Goal: Task Accomplishment & Management: Manage account settings

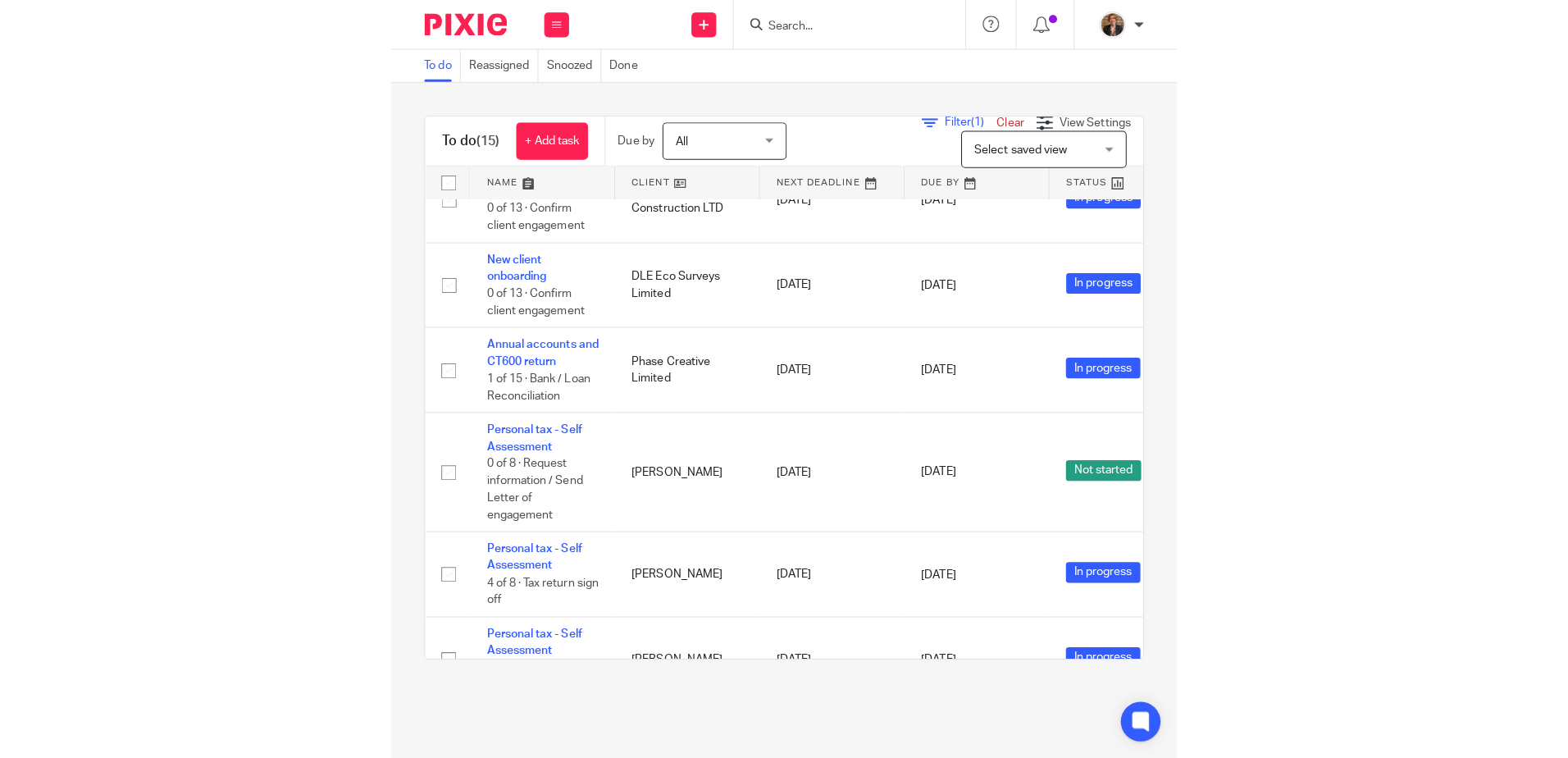
scroll to position [515, 0]
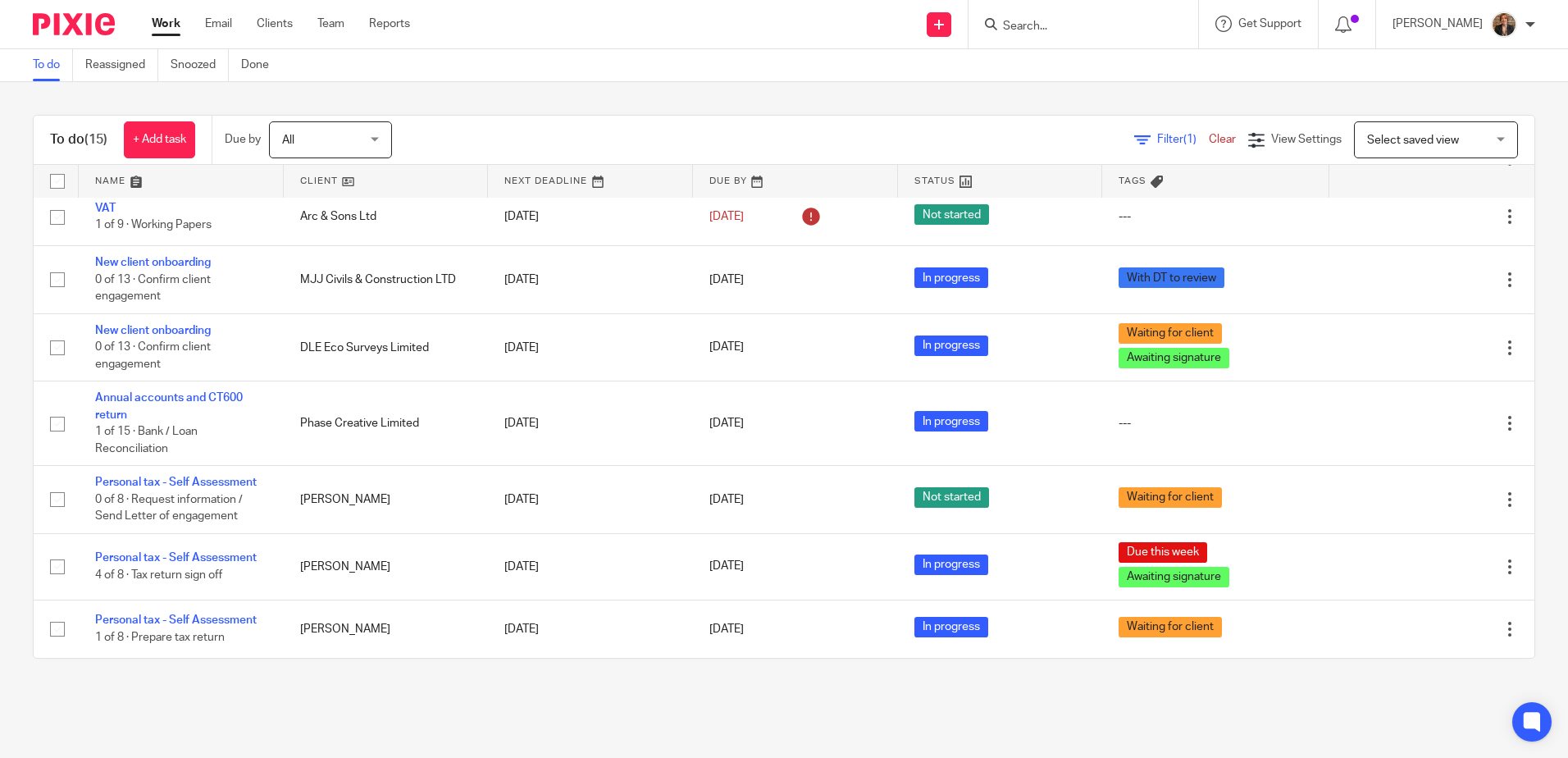
click at [117, 182] on link at bounding box center [180, 181] width 205 height 33
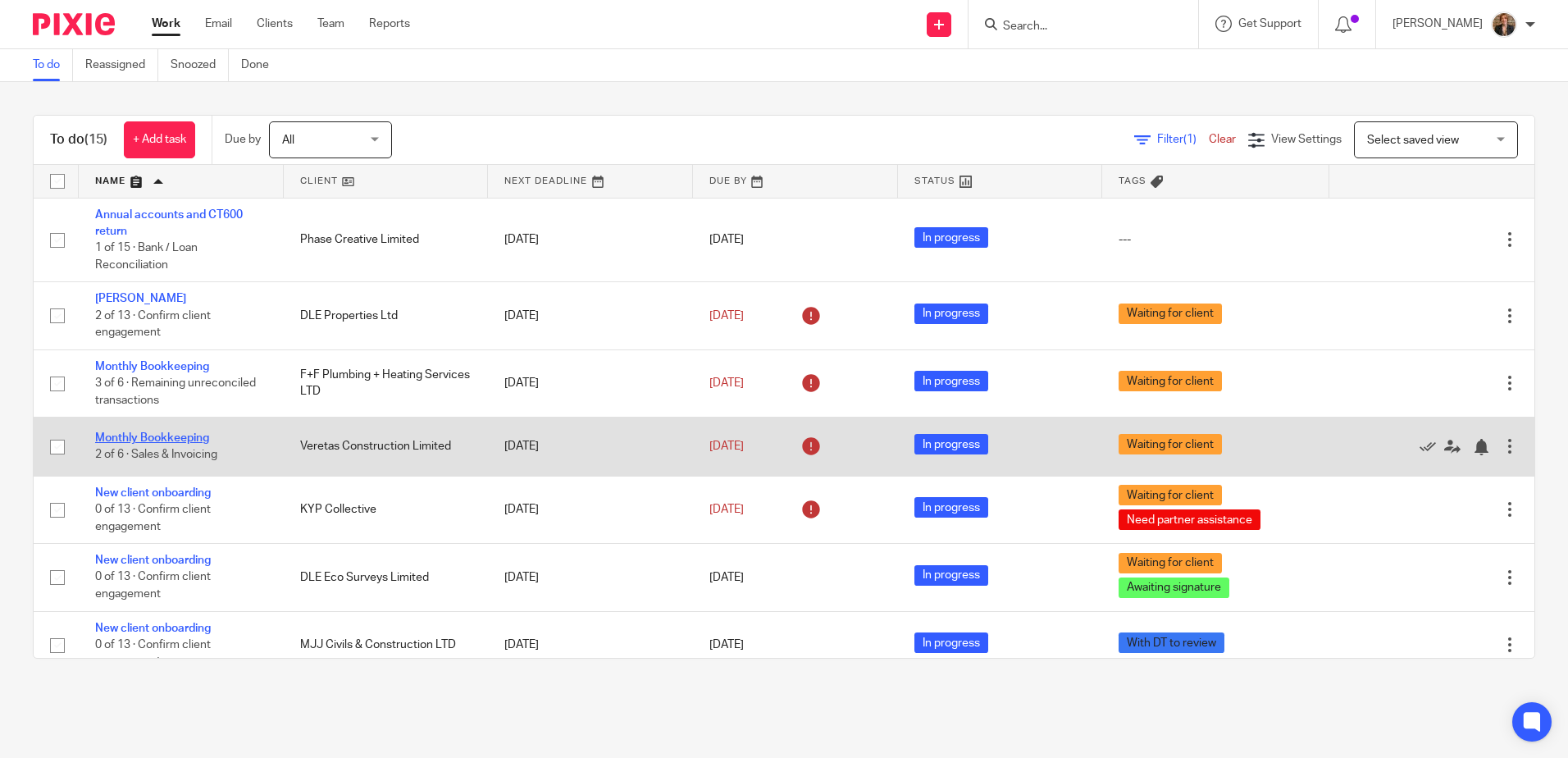
click at [129, 439] on link "Monthly Bookkeeping" at bounding box center [152, 438] width 114 height 12
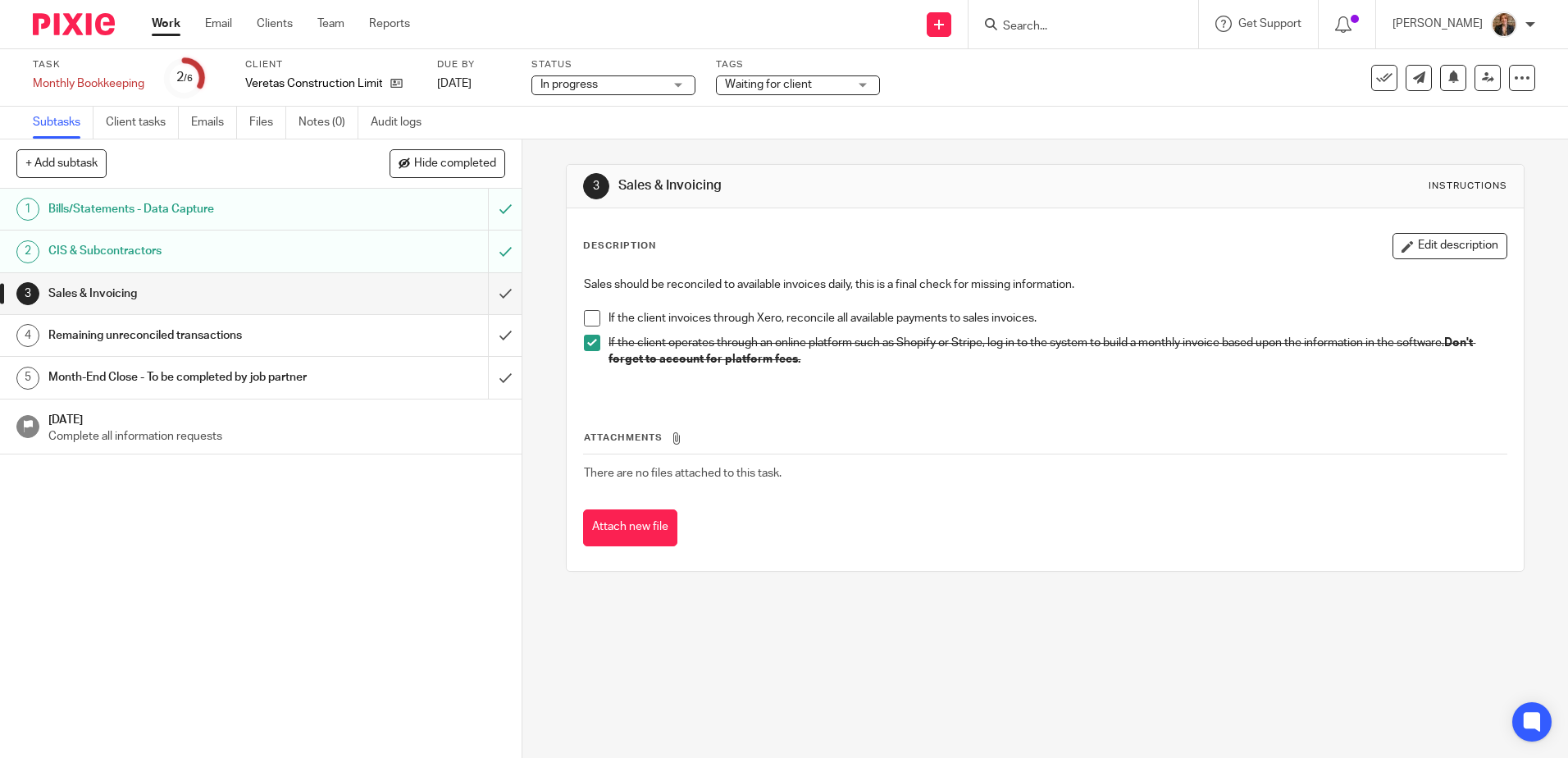
click at [591, 314] on span at bounding box center [592, 318] width 16 height 16
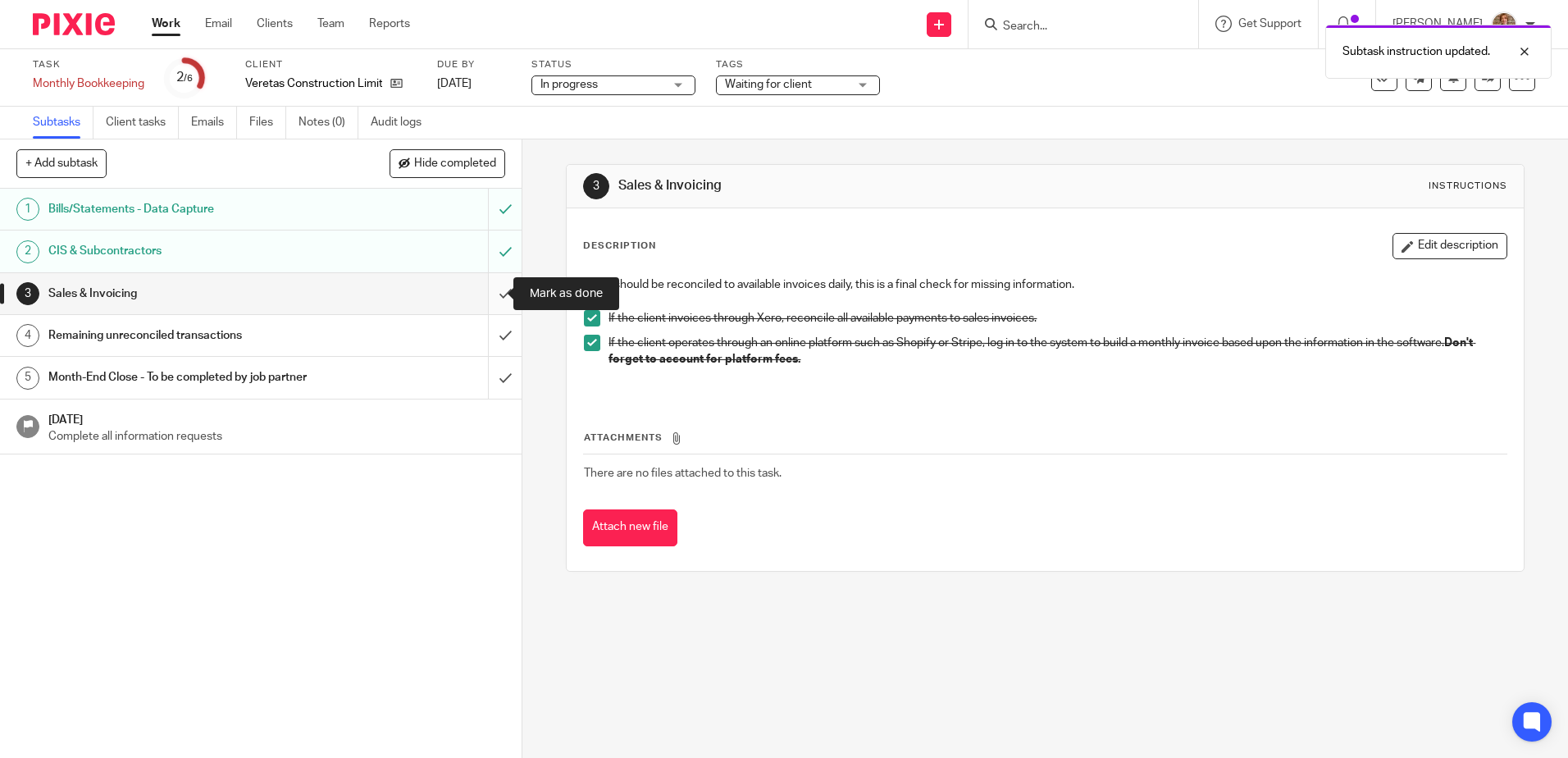
click at [485, 297] on input "submit" at bounding box center [261, 294] width 522 height 41
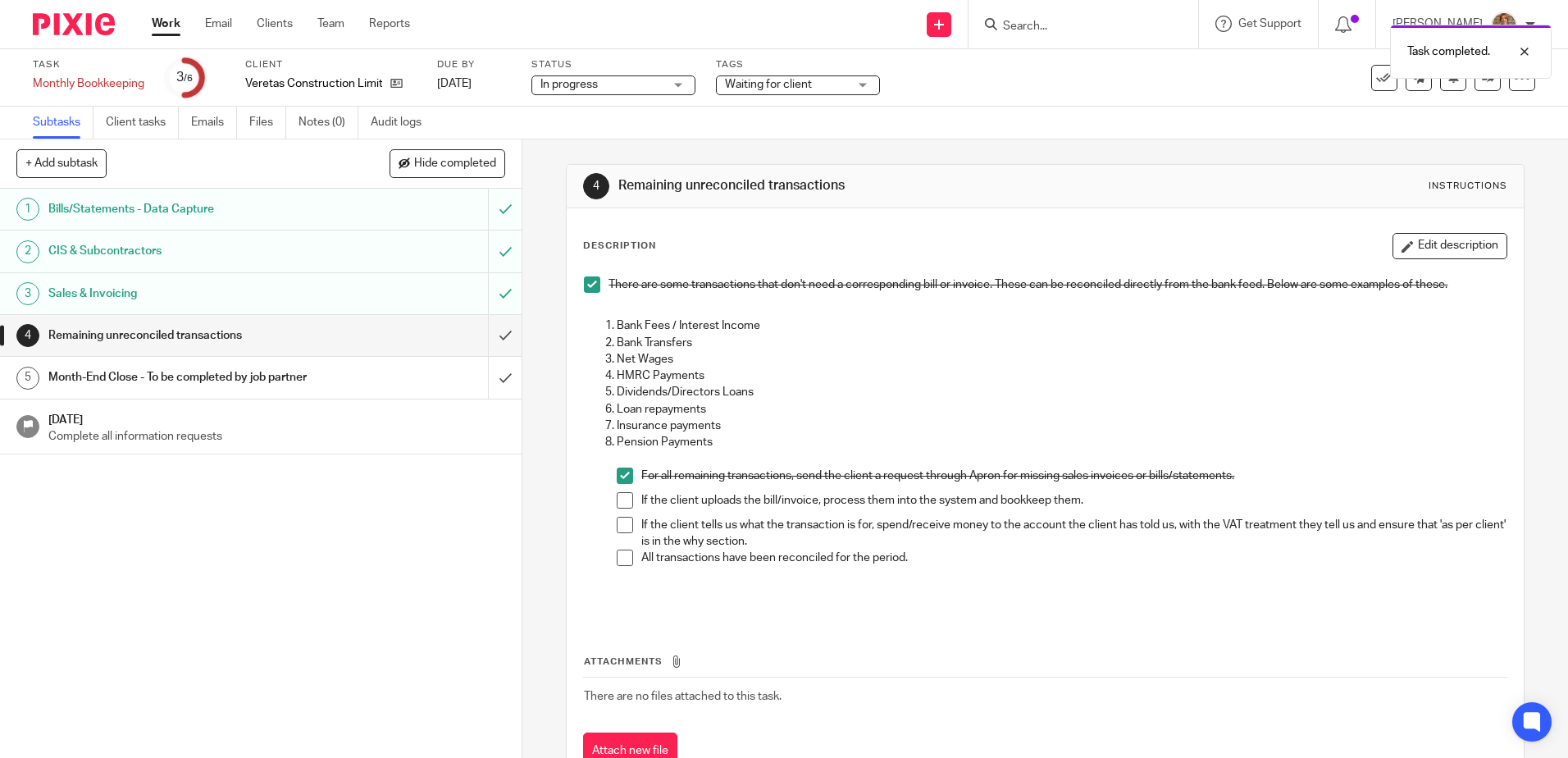
click at [623, 507] on span at bounding box center [625, 501] width 16 height 16
click at [625, 533] on span at bounding box center [625, 525] width 16 height 16
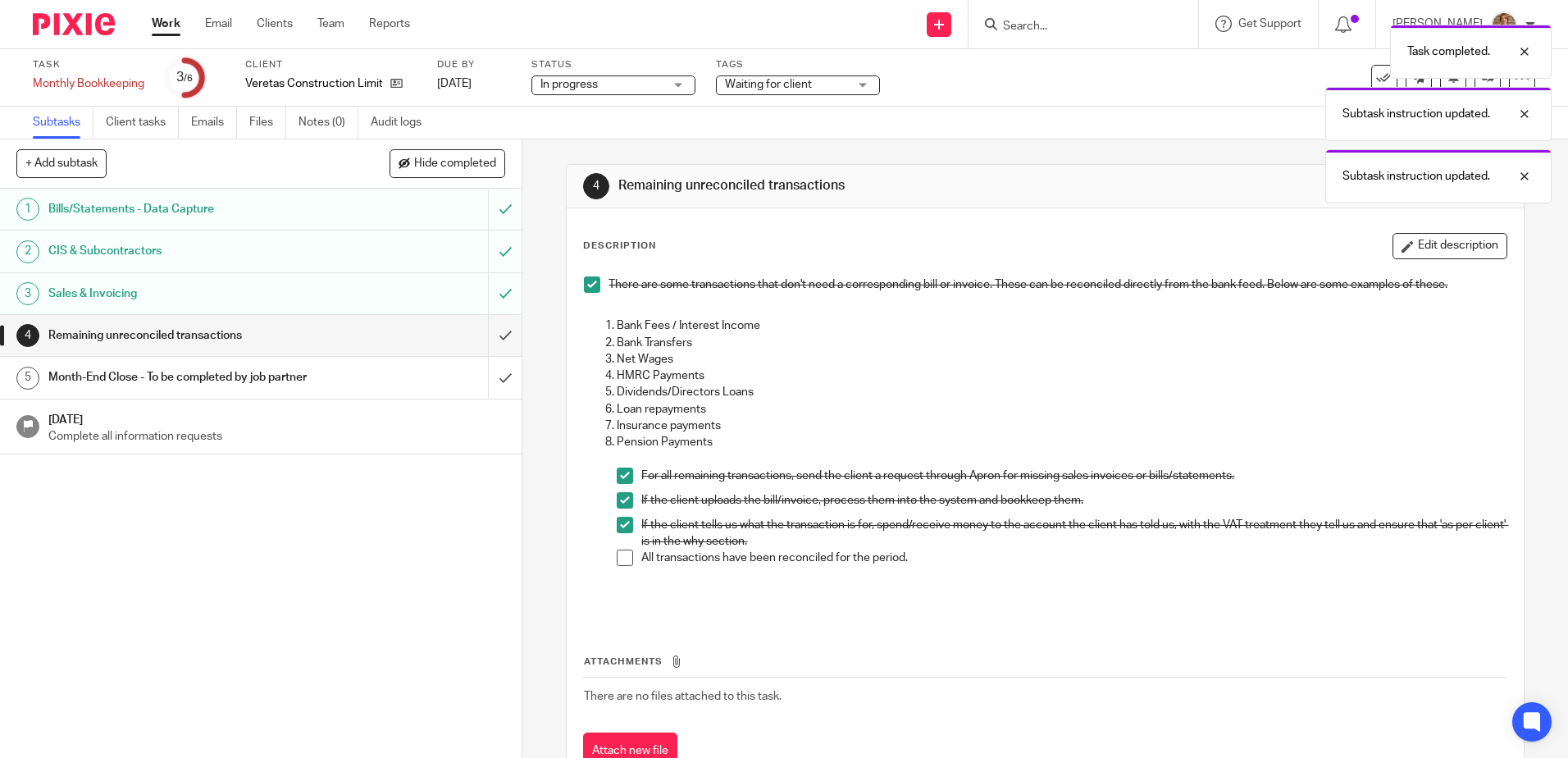
click at [618, 562] on span at bounding box center [625, 558] width 16 height 16
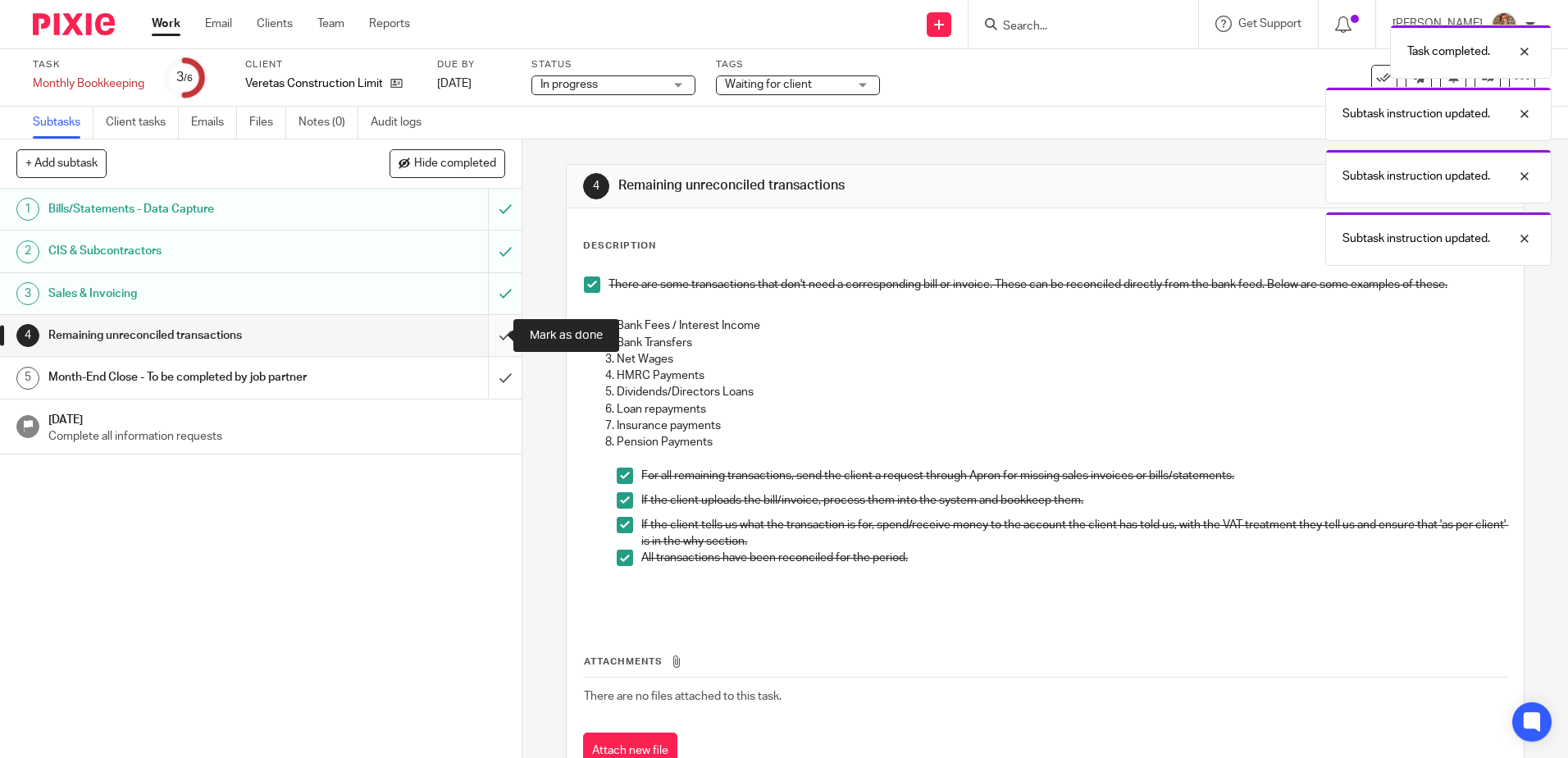
click at [489, 341] on input "submit" at bounding box center [261, 335] width 522 height 41
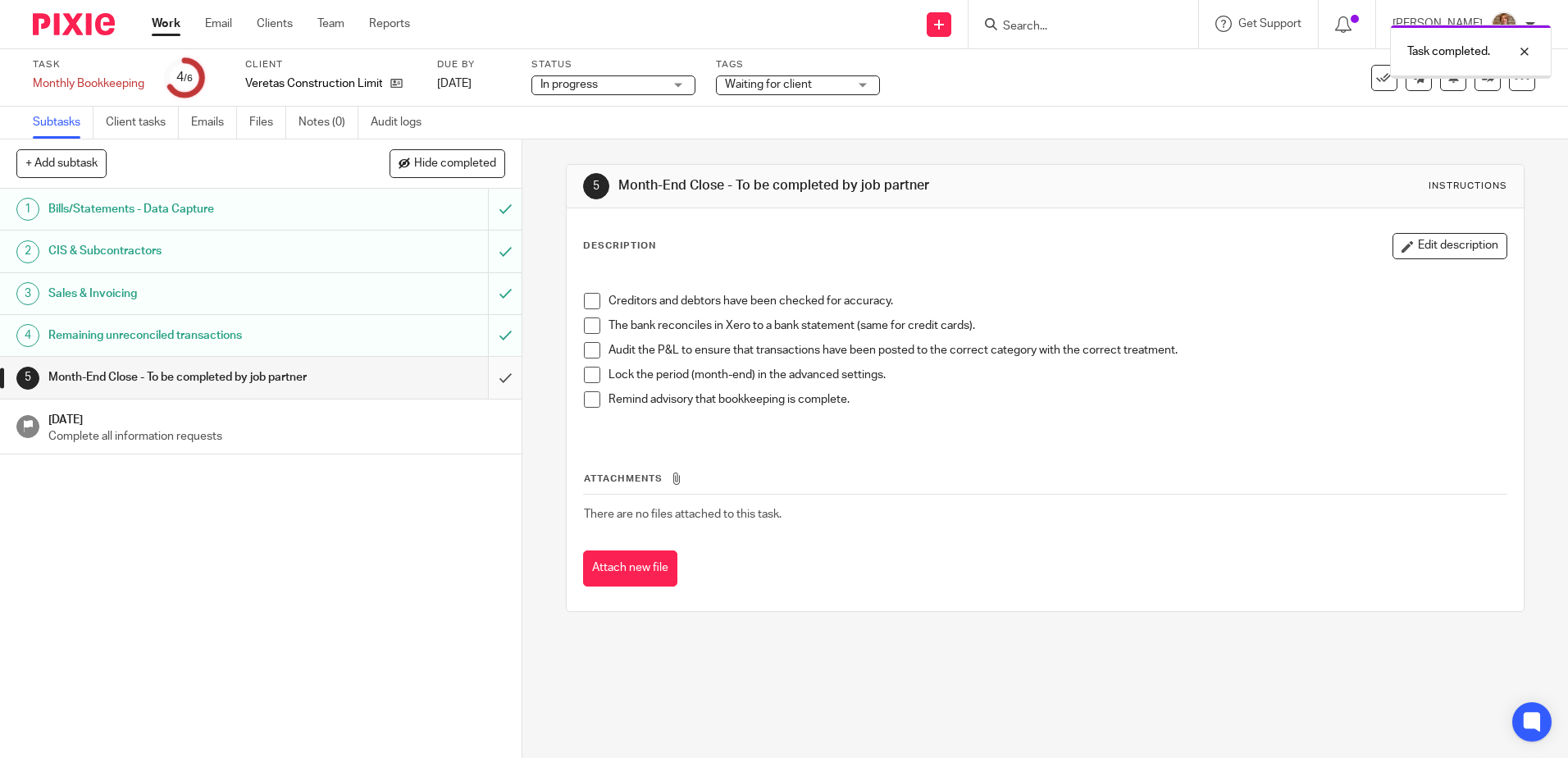
click at [497, 381] on input "submit" at bounding box center [261, 377] width 522 height 41
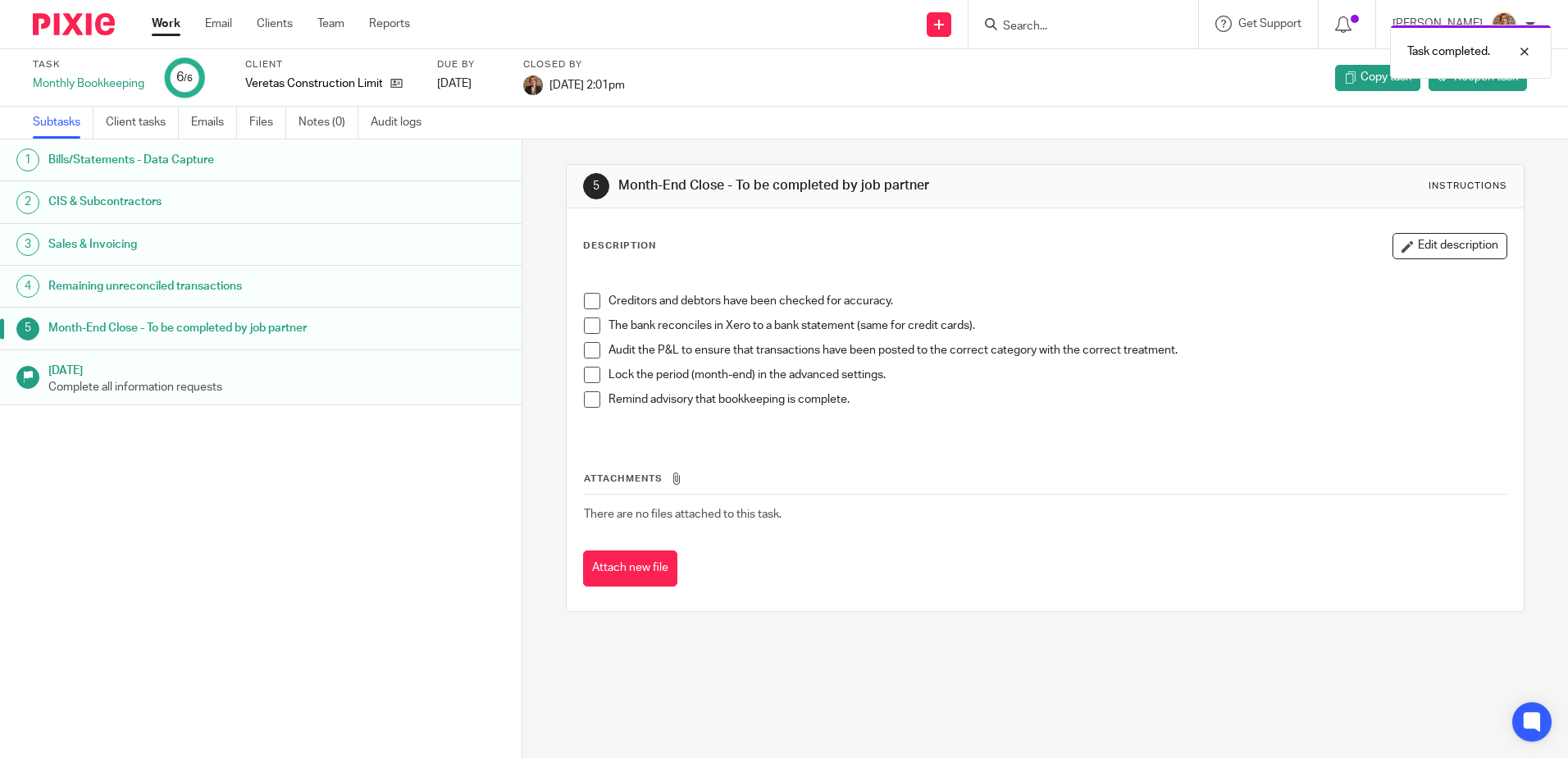
click at [80, 44] on div at bounding box center [67, 24] width 135 height 48
click at [78, 31] on img at bounding box center [74, 24] width 82 height 22
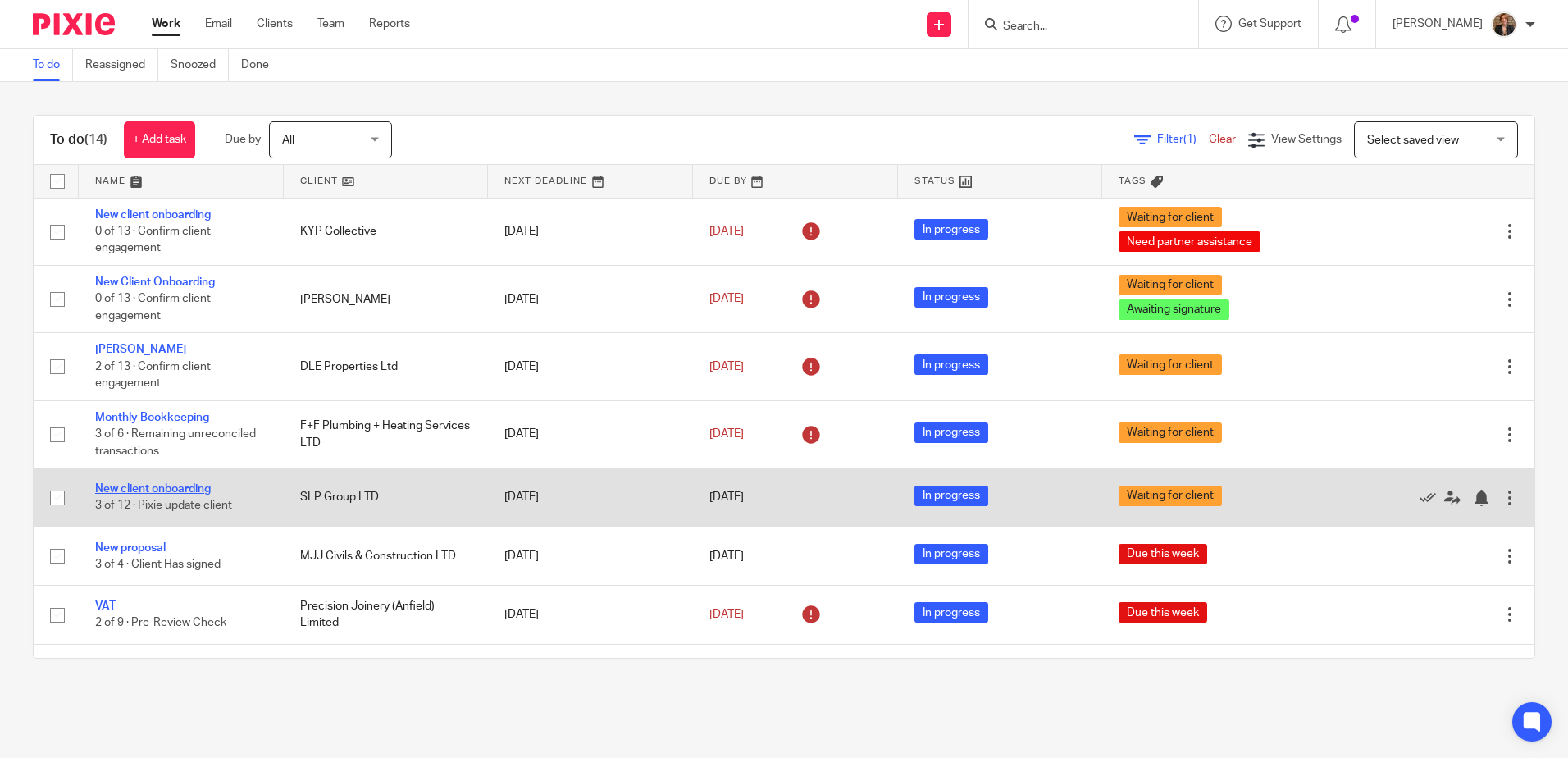
click at [140, 487] on link "New client onboarding" at bounding box center [152, 489] width 115 height 12
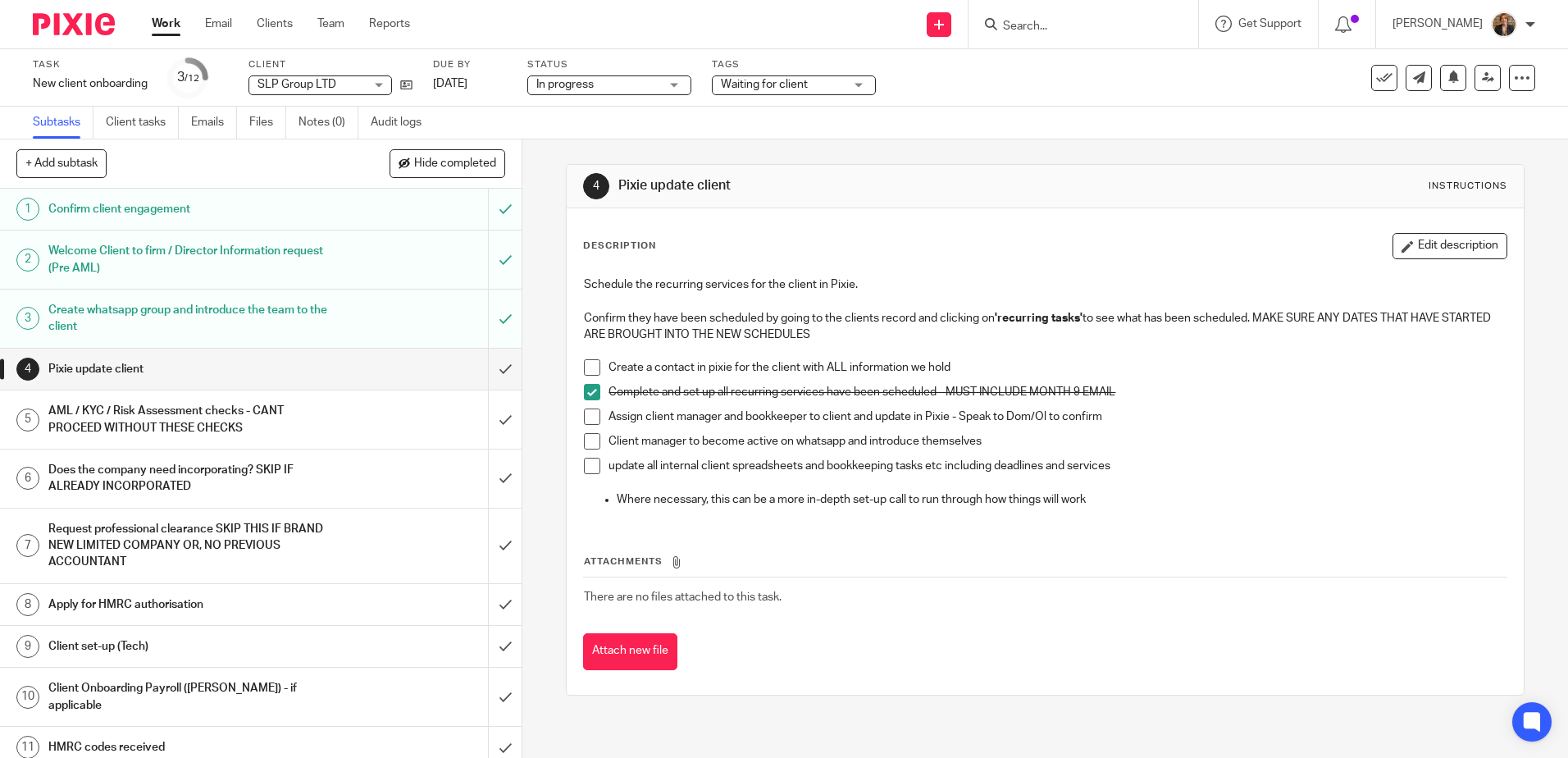
drag, startPoint x: 68, startPoint y: 30, endPoint x: 77, endPoint y: 30, distance: 9.0
click at [68, 31] on img at bounding box center [74, 24] width 82 height 22
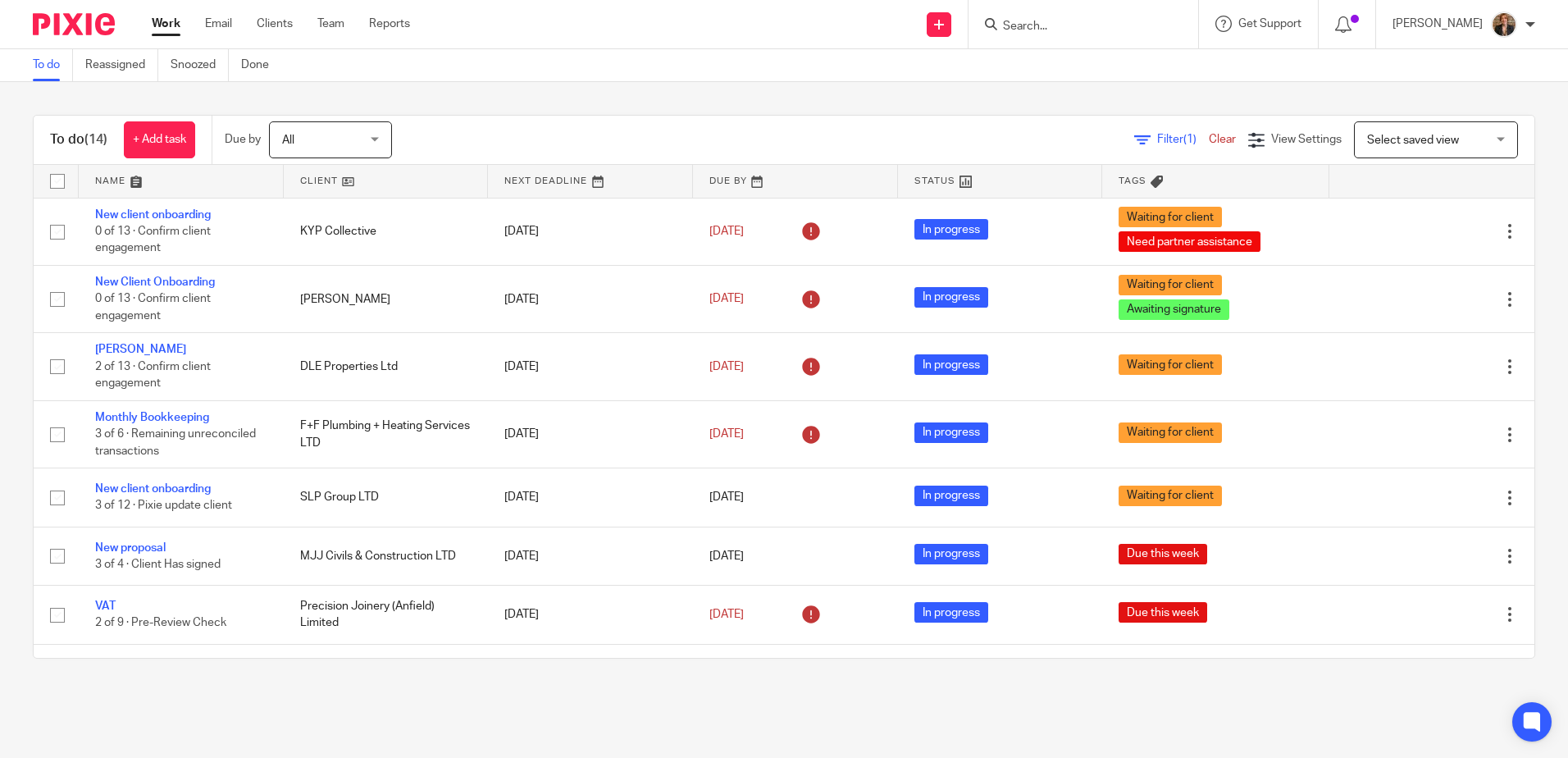
click at [165, 178] on link at bounding box center [180, 181] width 205 height 33
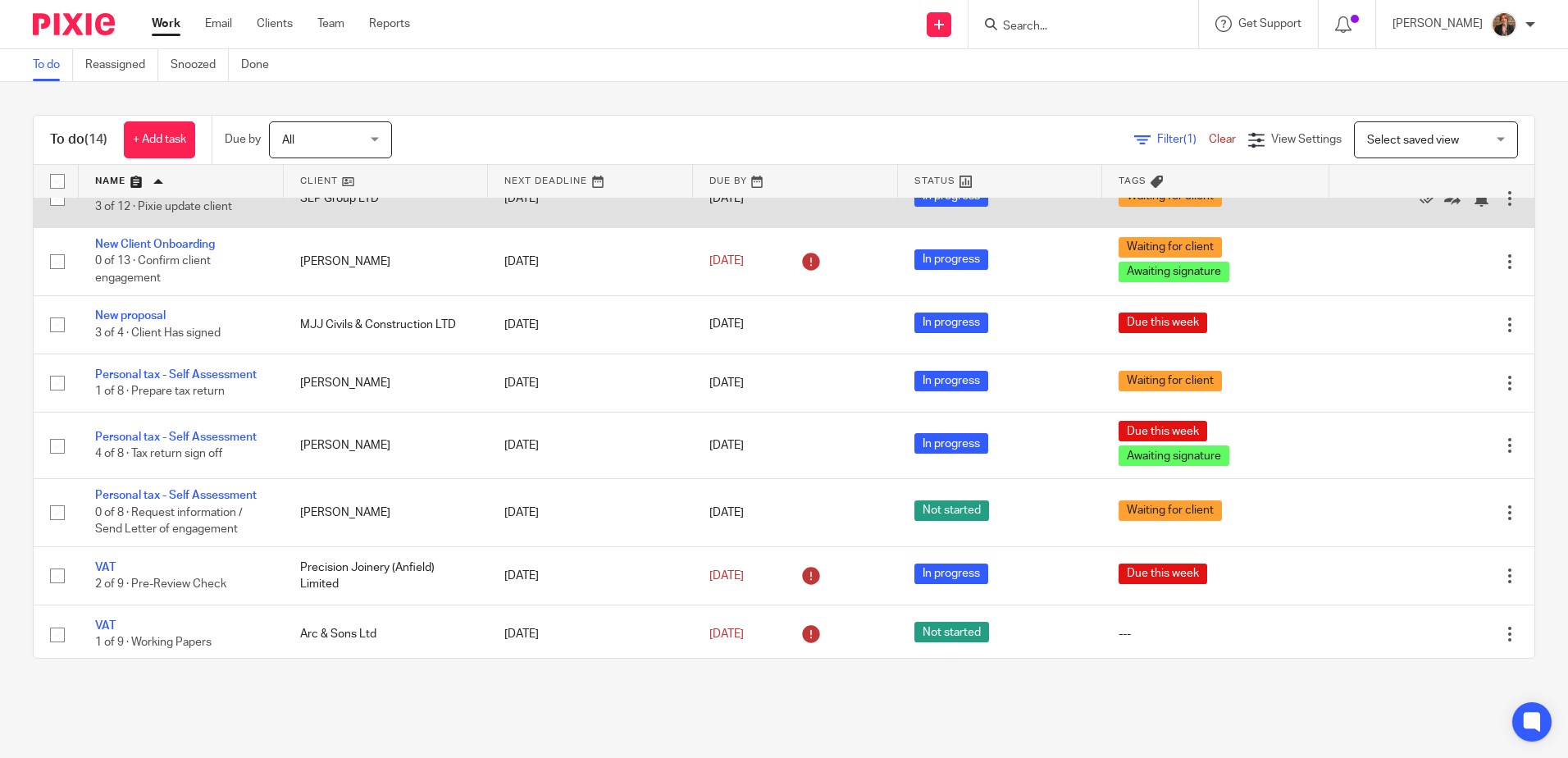
scroll to position [457, 0]
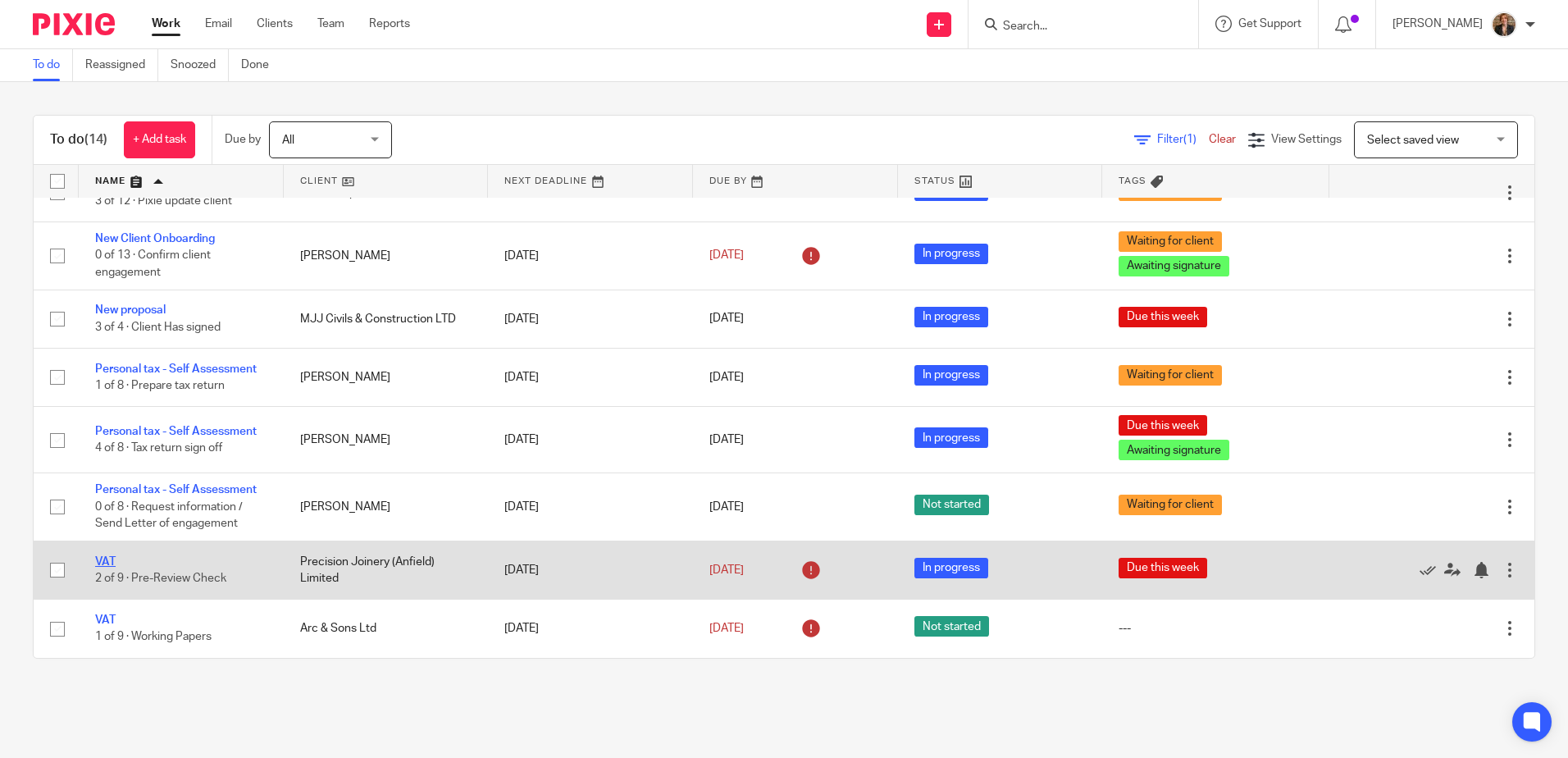
click at [105, 564] on link "VAT" at bounding box center [105, 561] width 21 height 12
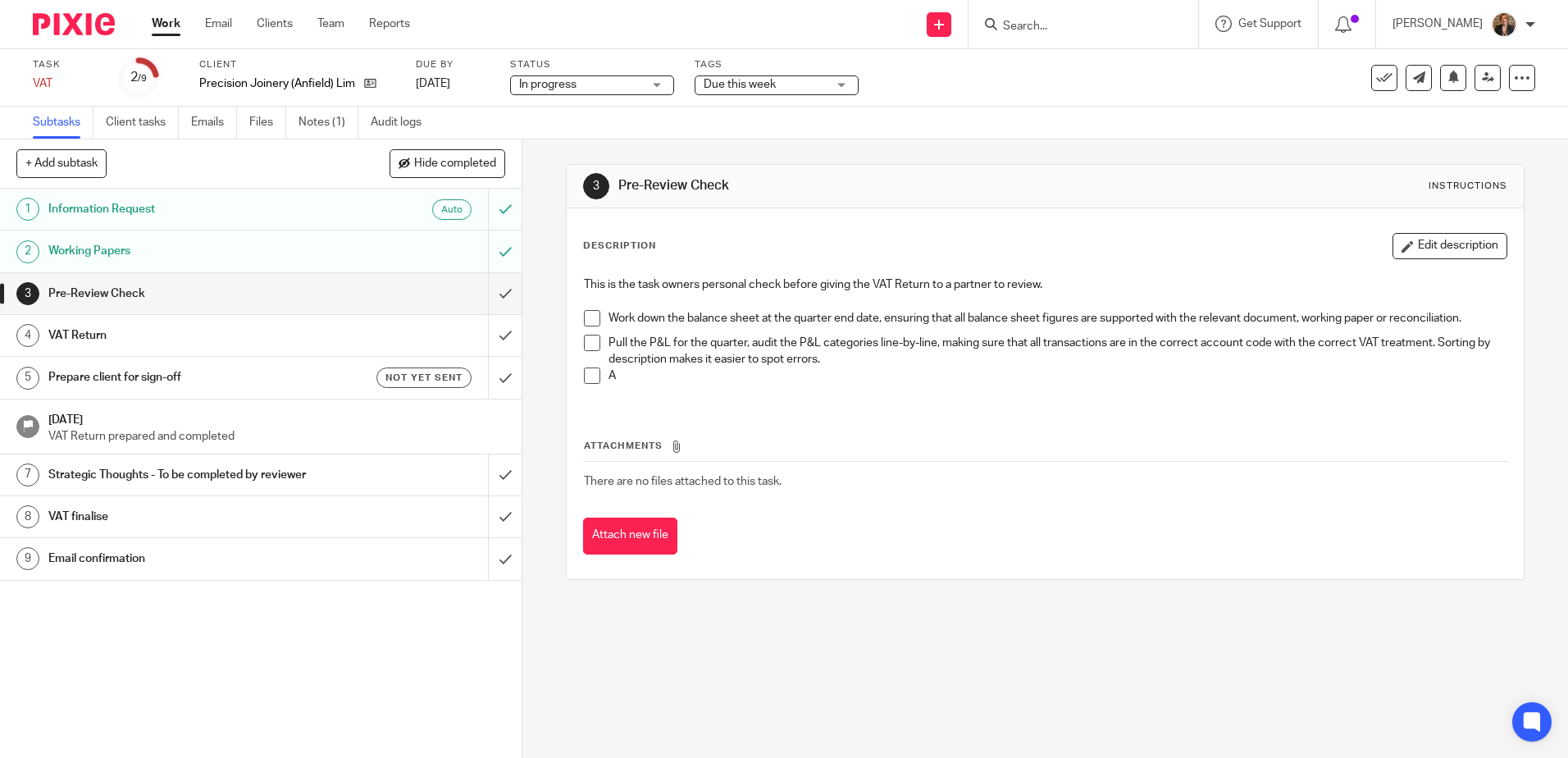
click at [185, 340] on h1 "VAT Return" at bounding box center [189, 336] width 282 height 25
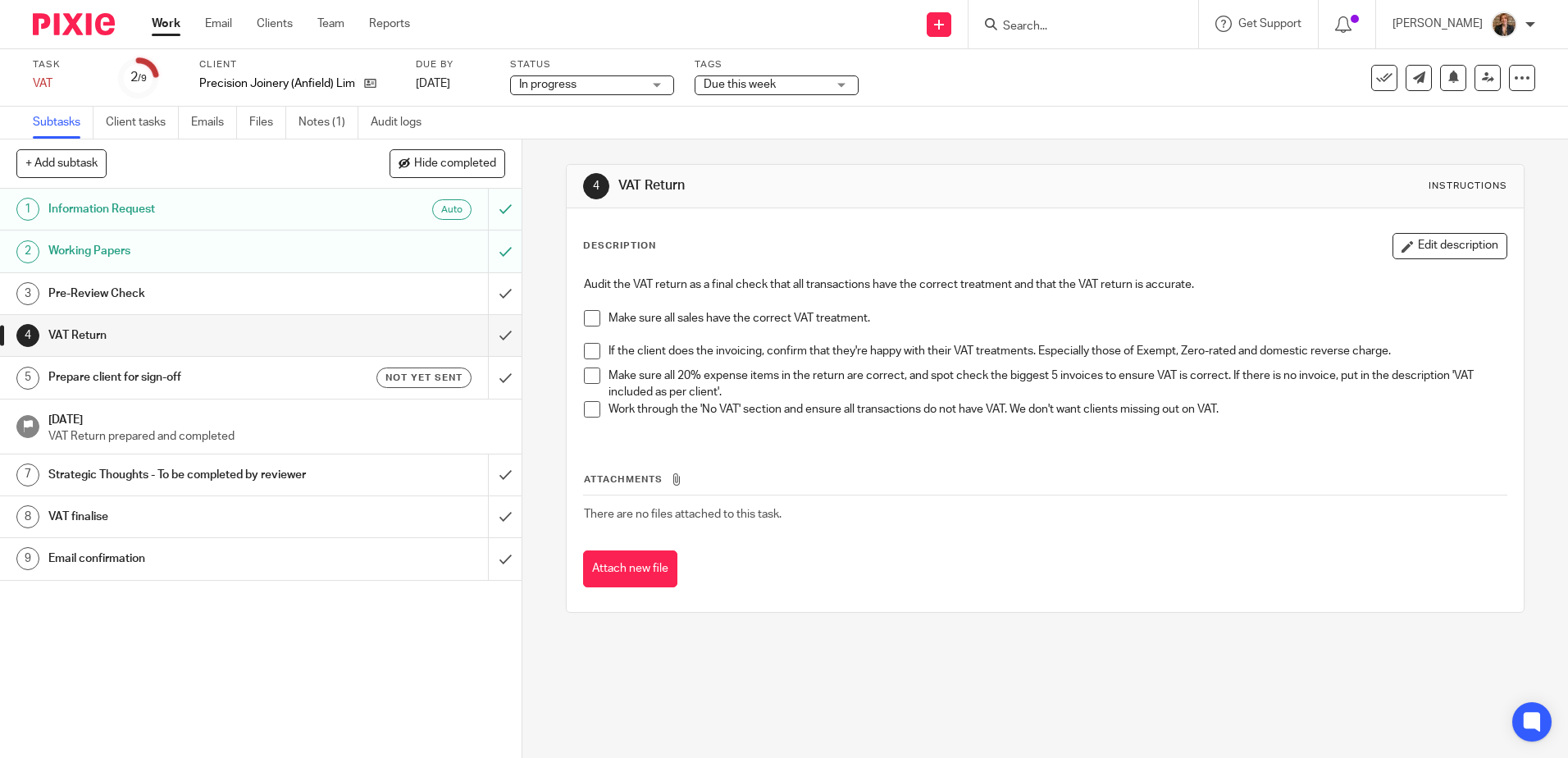
click at [177, 294] on h1 "Pre-Review Check" at bounding box center [189, 294] width 282 height 25
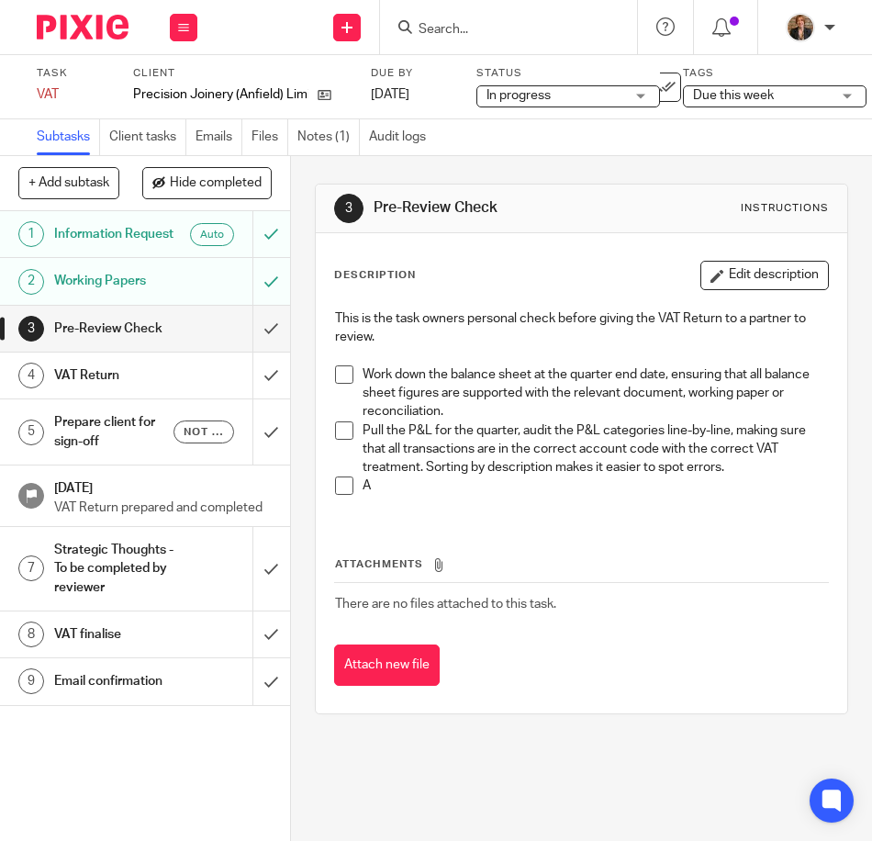
click at [339, 378] on span at bounding box center [344, 374] width 18 height 18
click at [345, 435] on span at bounding box center [344, 430] width 18 height 18
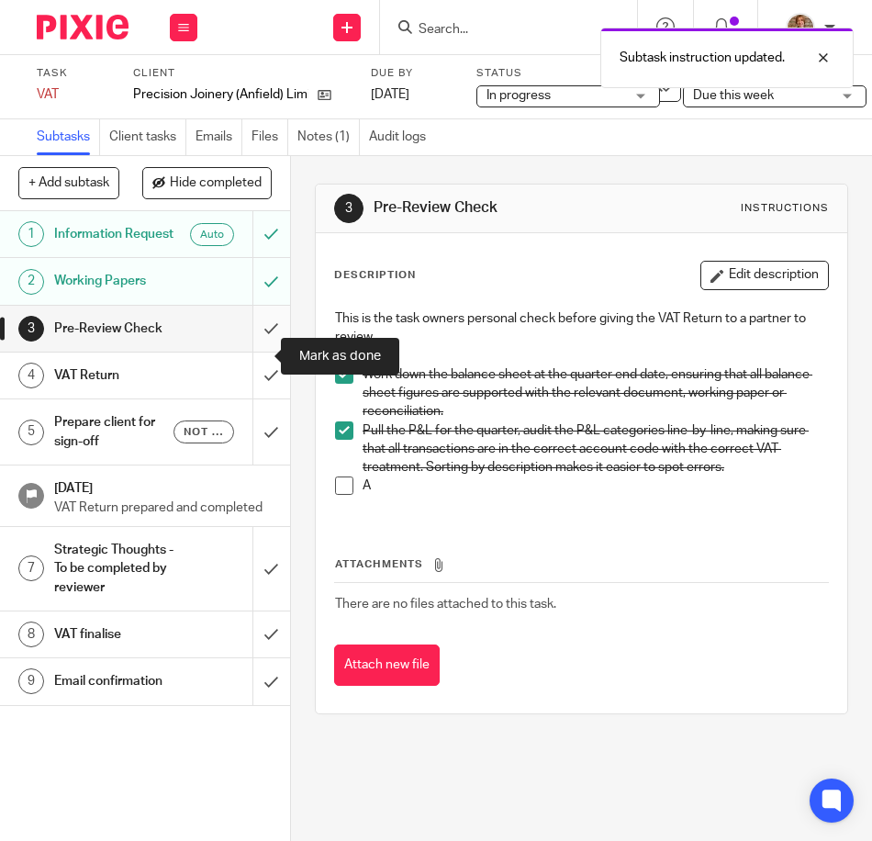
click at [252, 352] on input "submit" at bounding box center [145, 329] width 290 height 46
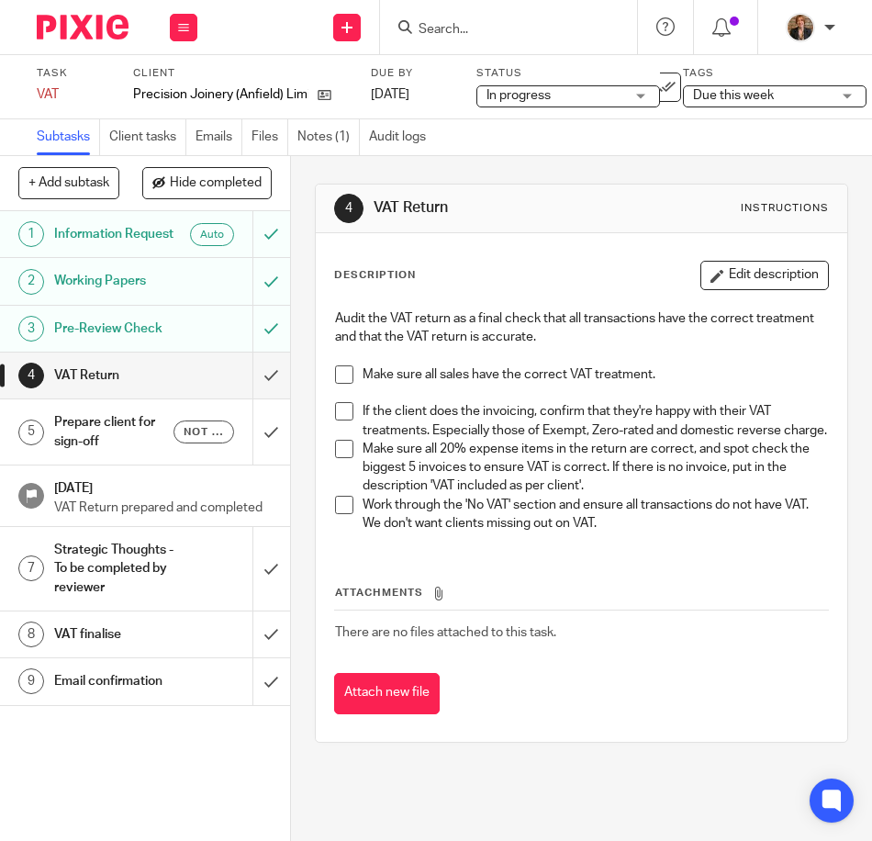
click at [336, 374] on span at bounding box center [344, 374] width 18 height 18
click at [339, 419] on span at bounding box center [344, 411] width 18 height 18
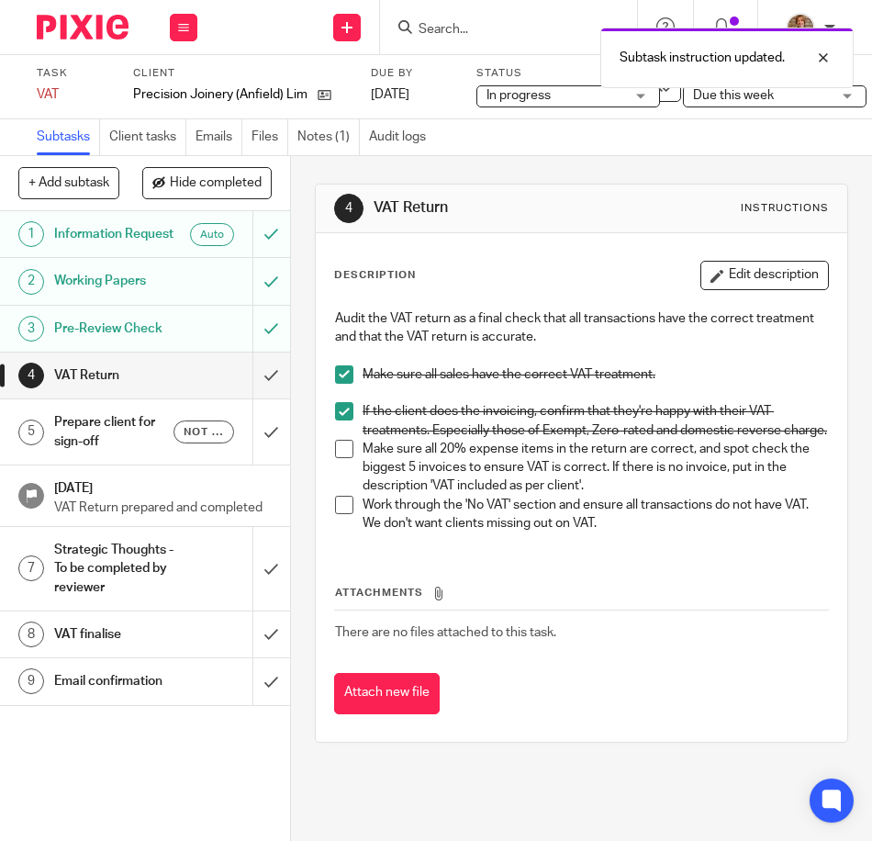
click at [341, 410] on span at bounding box center [344, 411] width 18 height 18
click at [621, 770] on div "4 VAT Return Instructions Description Edit description Audit the VAT return as …" at bounding box center [581, 463] width 533 height 614
click at [76, 15] on img at bounding box center [83, 27] width 92 height 25
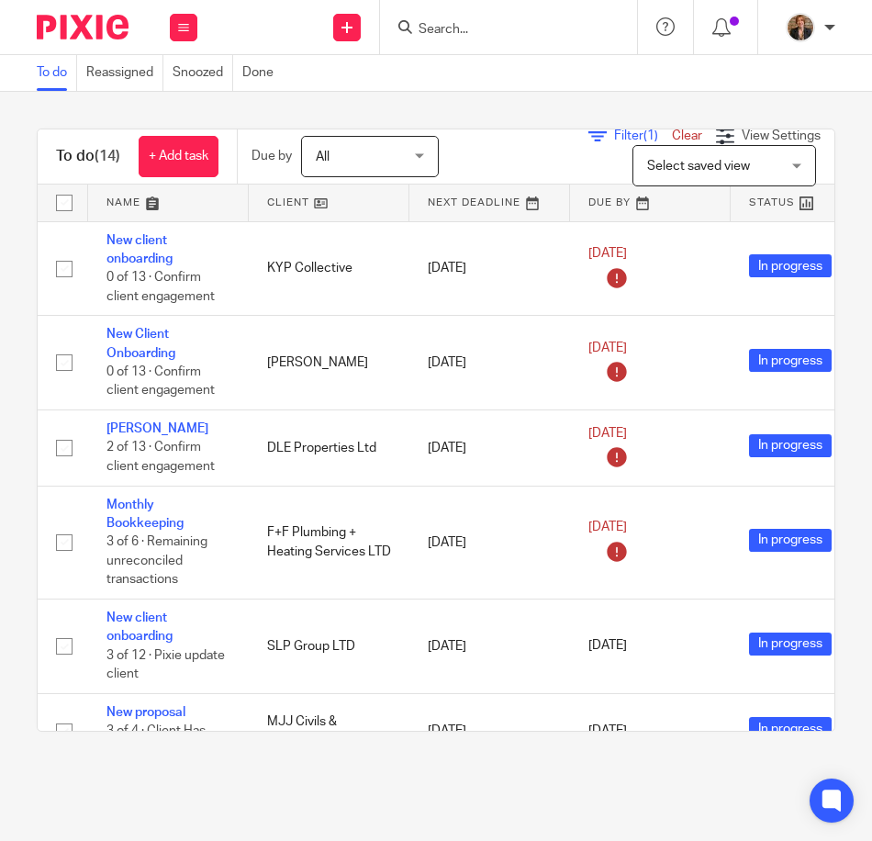
click at [612, 753] on div "To do (14) + Add task Due by All All Today Tomorrow This week Next week This mo…" at bounding box center [436, 430] width 872 height 677
click at [78, 32] on img at bounding box center [83, 27] width 92 height 25
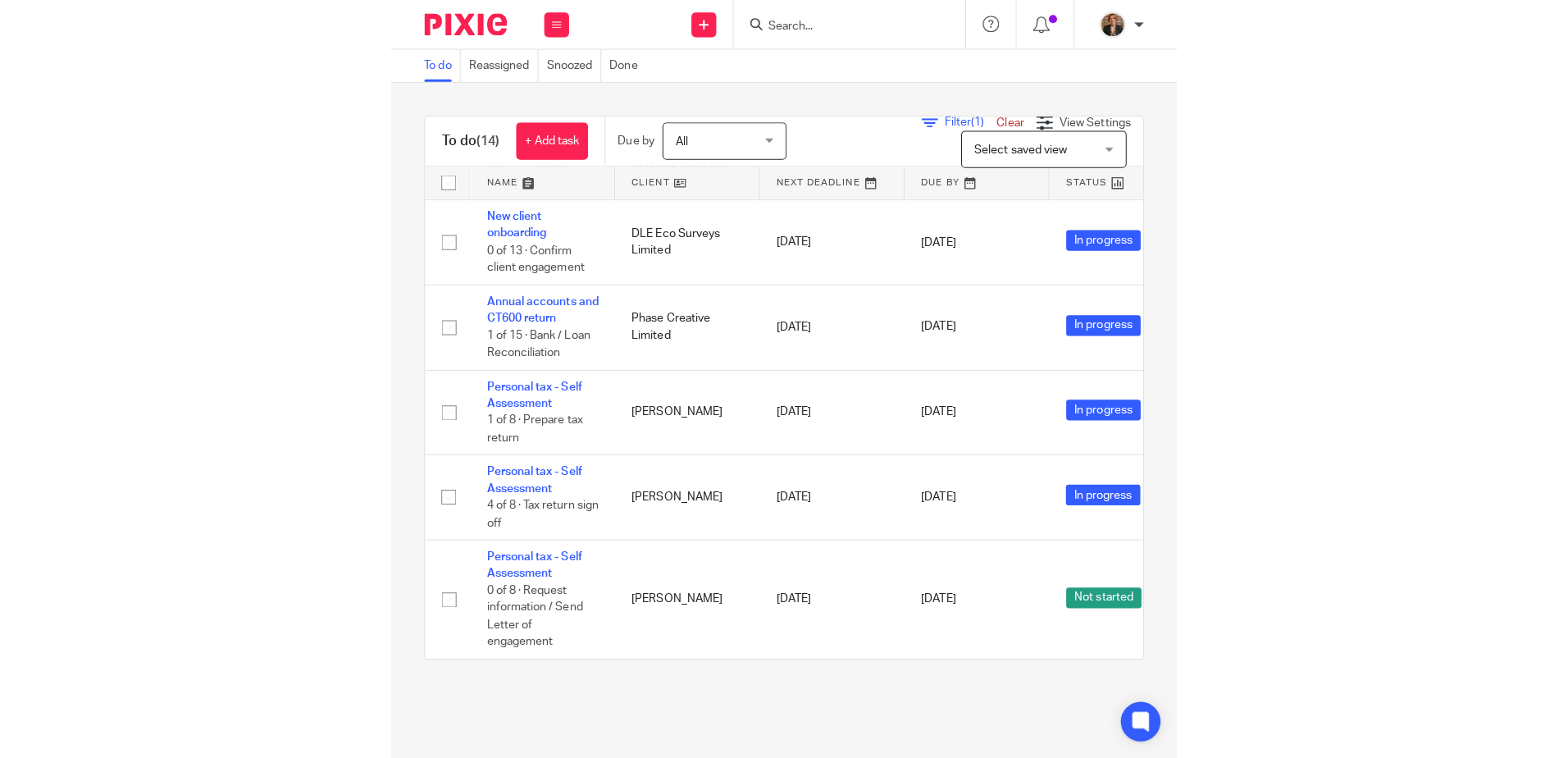
scroll to position [457, 0]
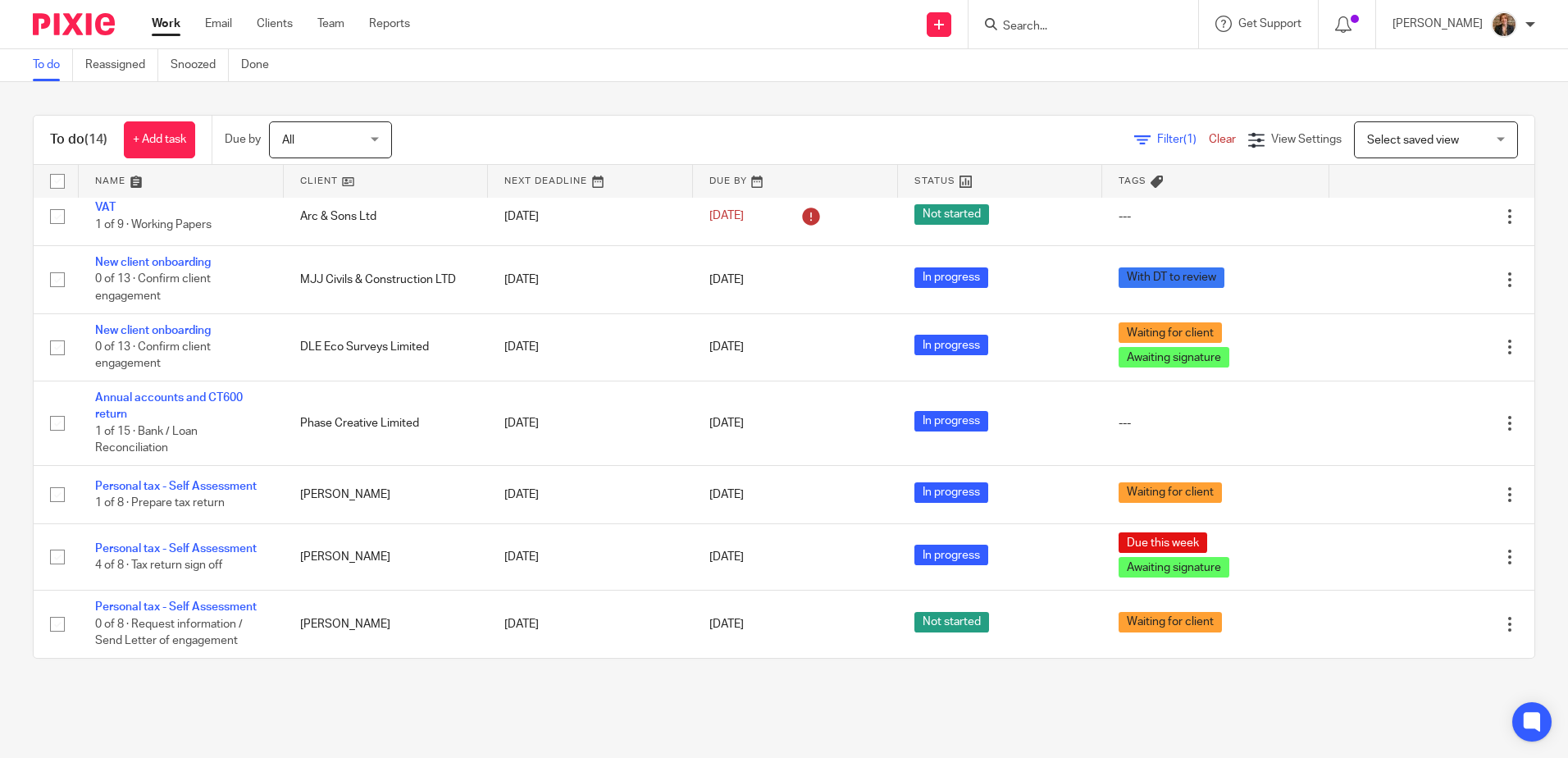
click at [86, 133] on span "(14)" at bounding box center [96, 139] width 23 height 13
click at [108, 182] on link at bounding box center [180, 181] width 205 height 33
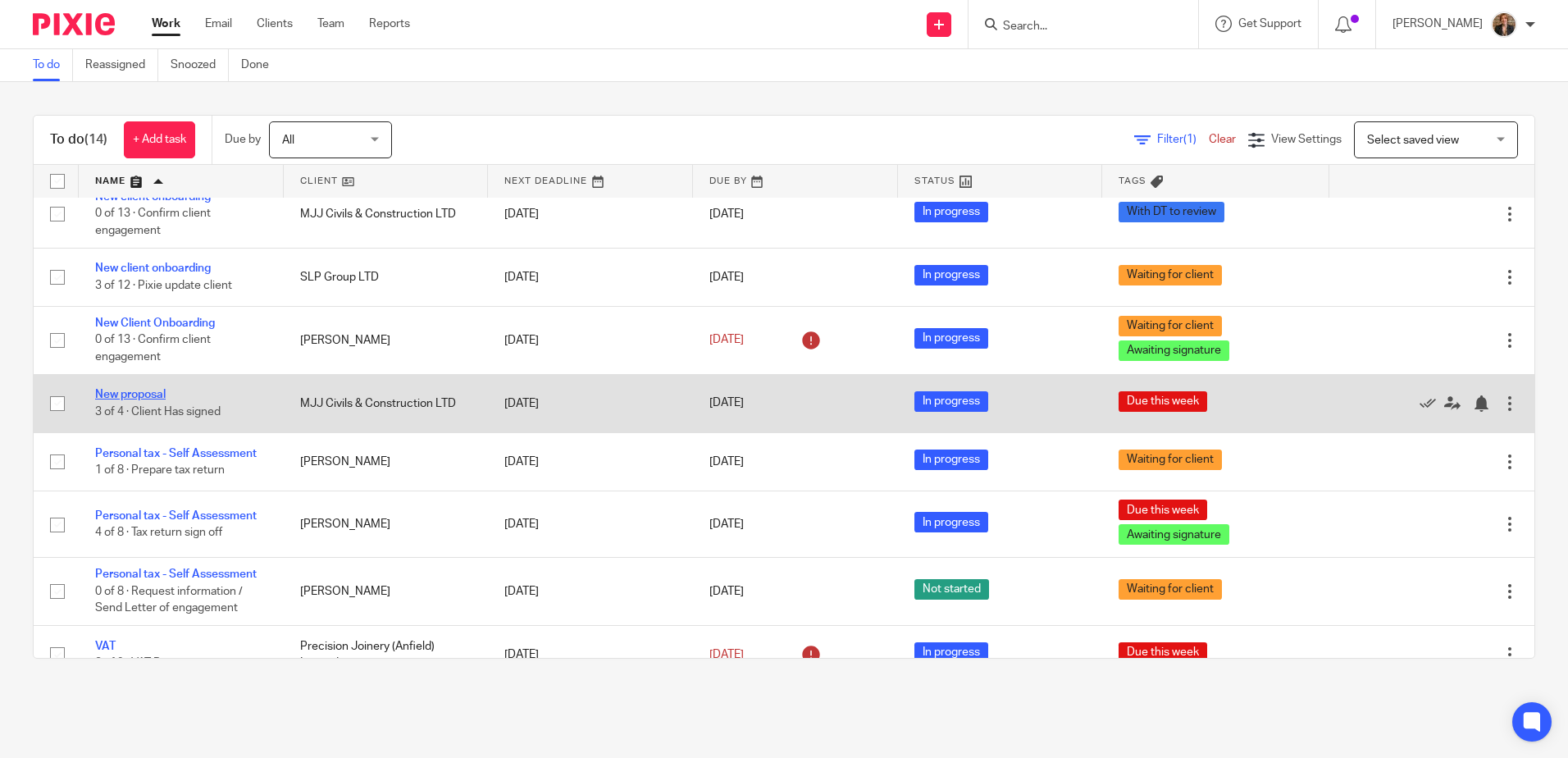
scroll to position [383, 0]
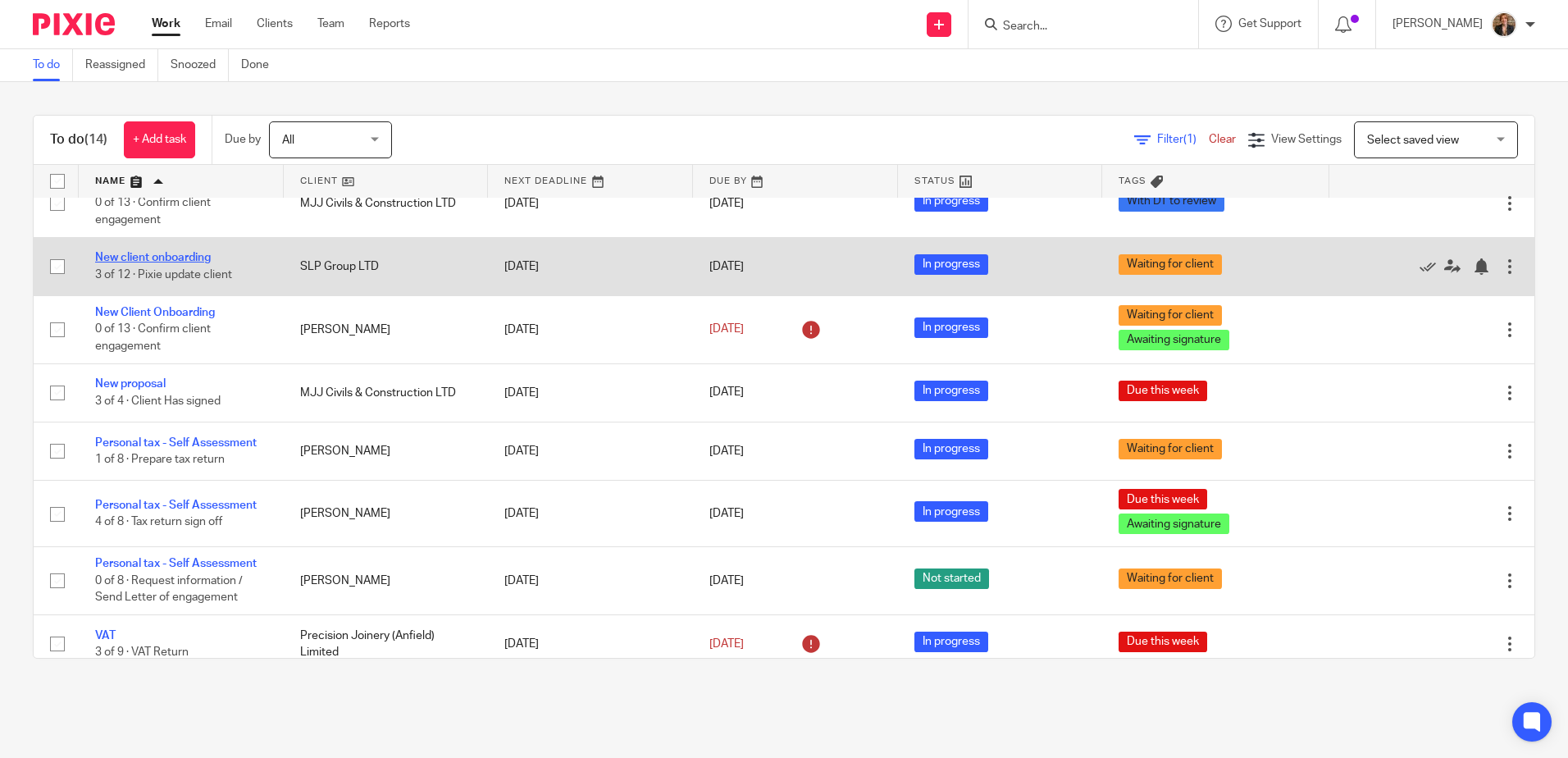
click at [152, 262] on link "New client onboarding" at bounding box center [152, 257] width 115 height 12
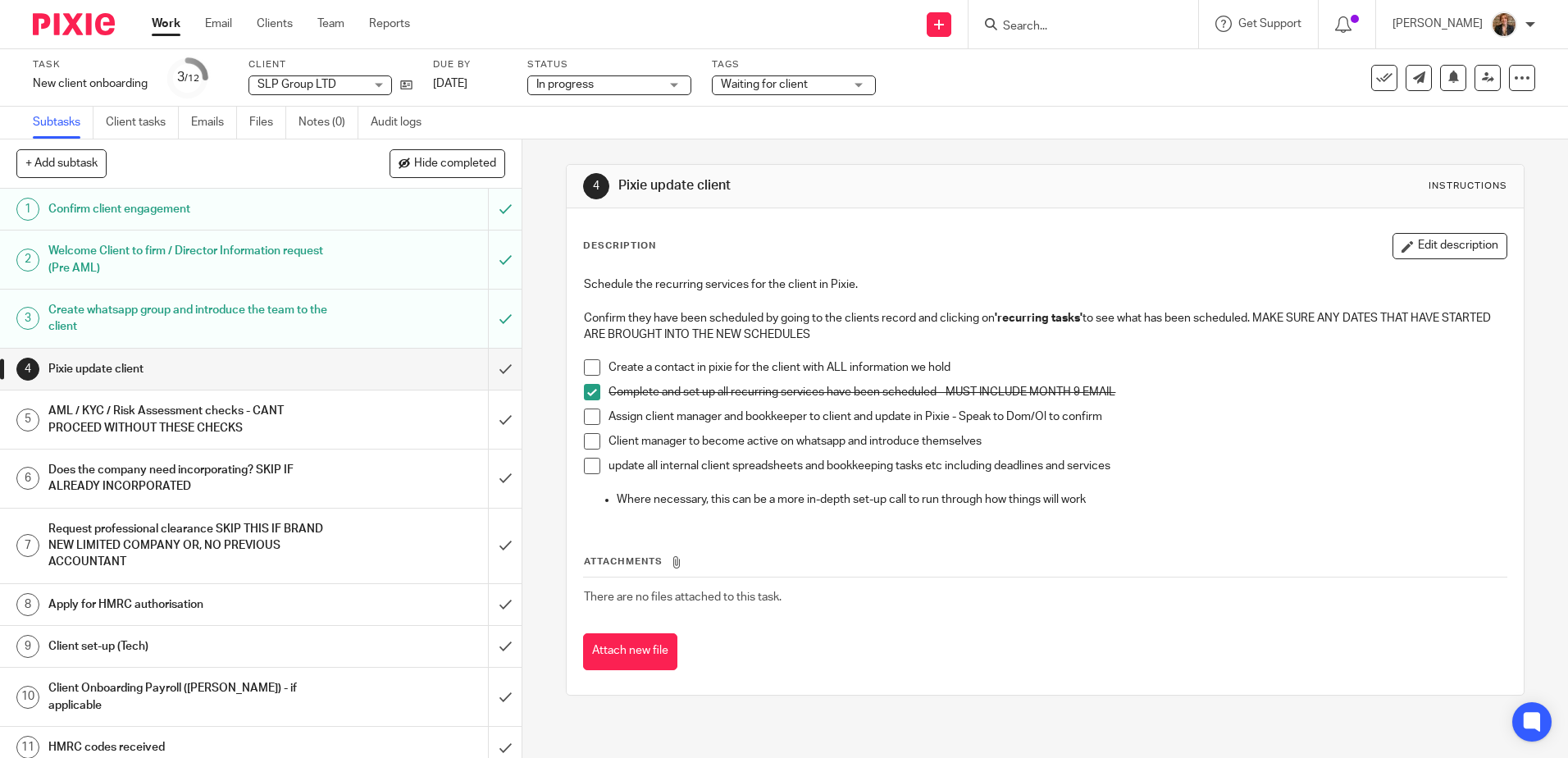
click at [585, 417] on span at bounding box center [592, 417] width 16 height 16
click at [593, 440] on span at bounding box center [592, 442] width 16 height 16
click at [76, 21] on img at bounding box center [74, 24] width 82 height 22
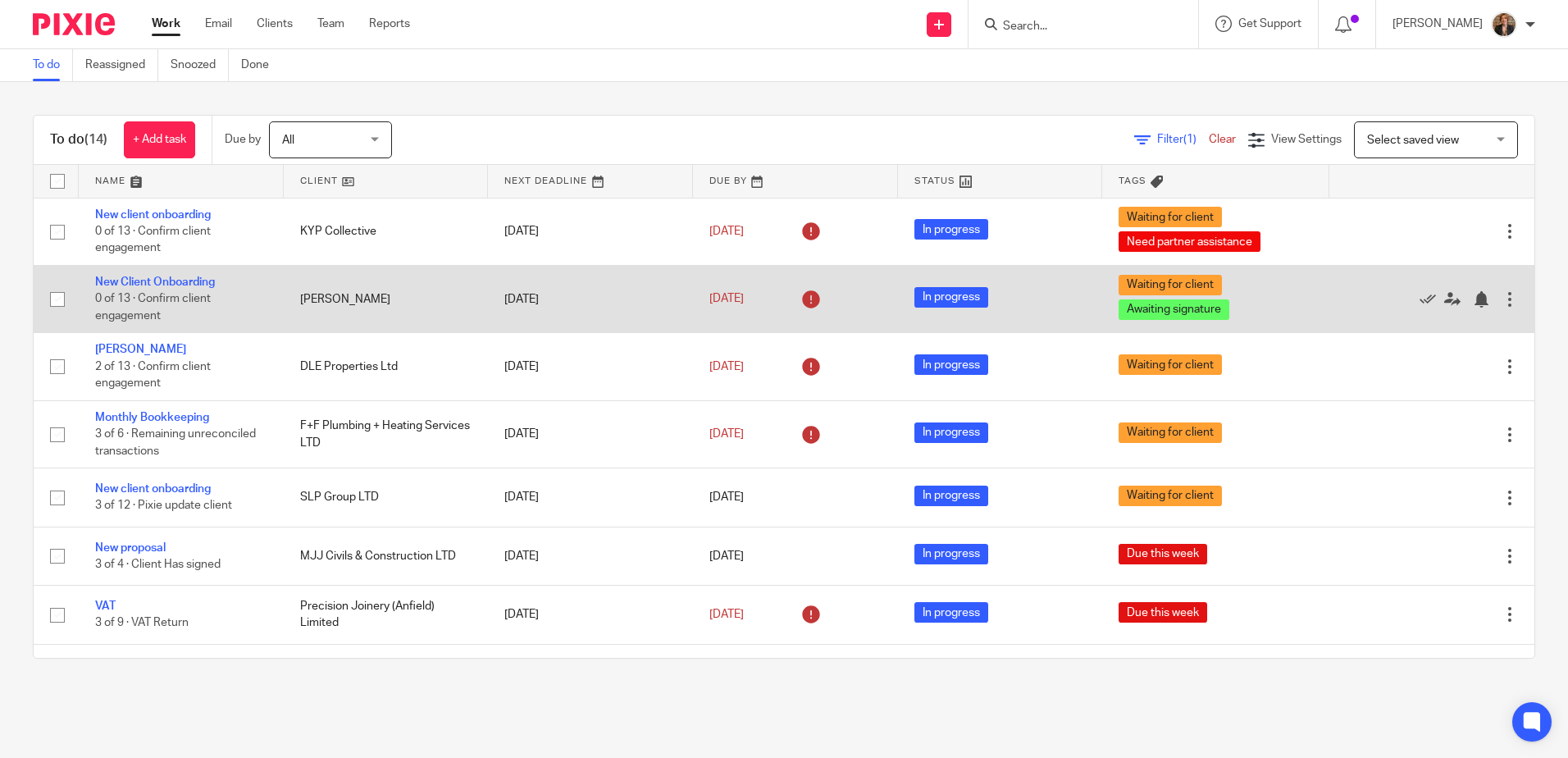
scroll to position [55, 0]
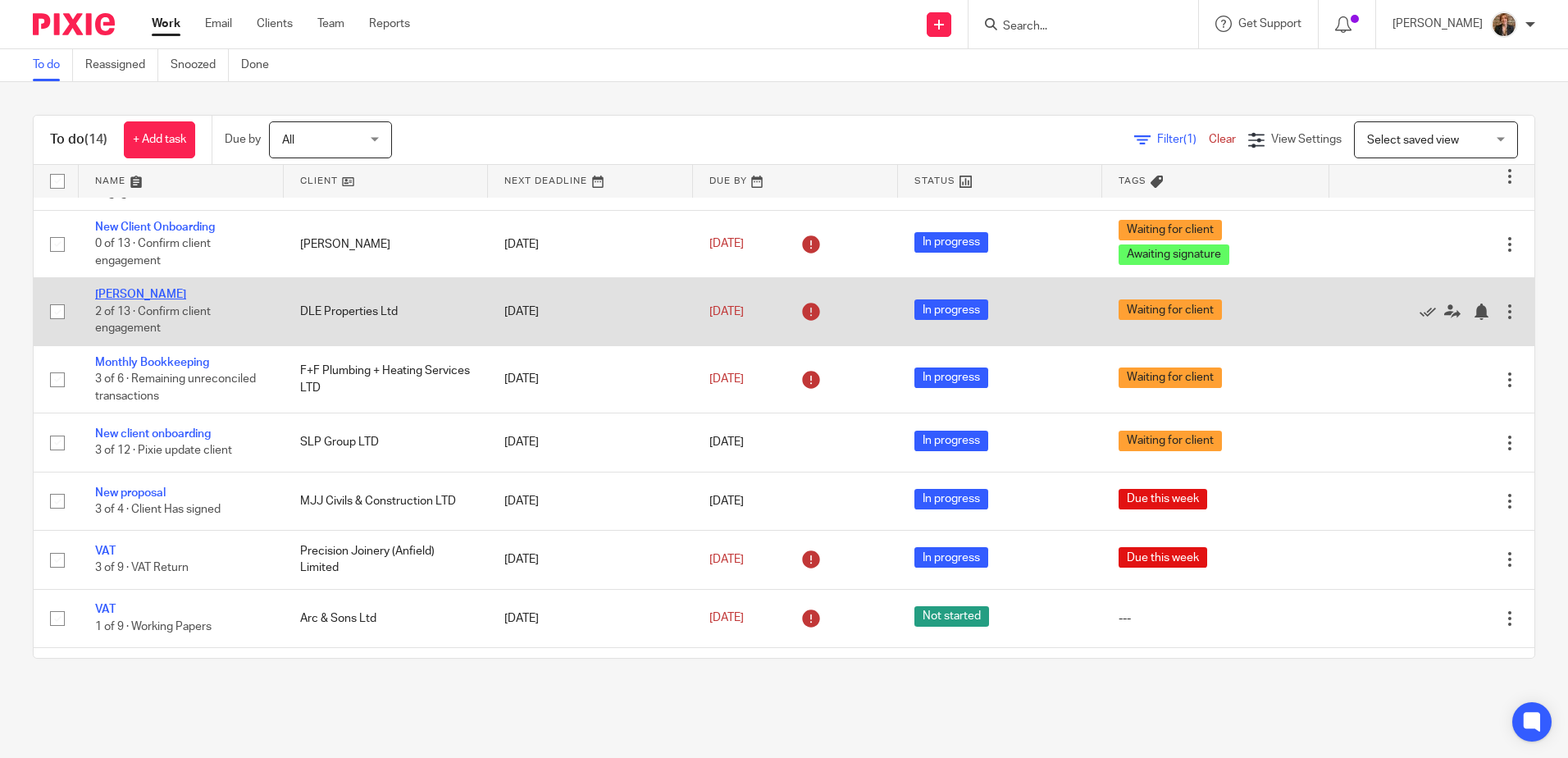
click at [133, 295] on link "[PERSON_NAME]" at bounding box center [140, 294] width 91 height 12
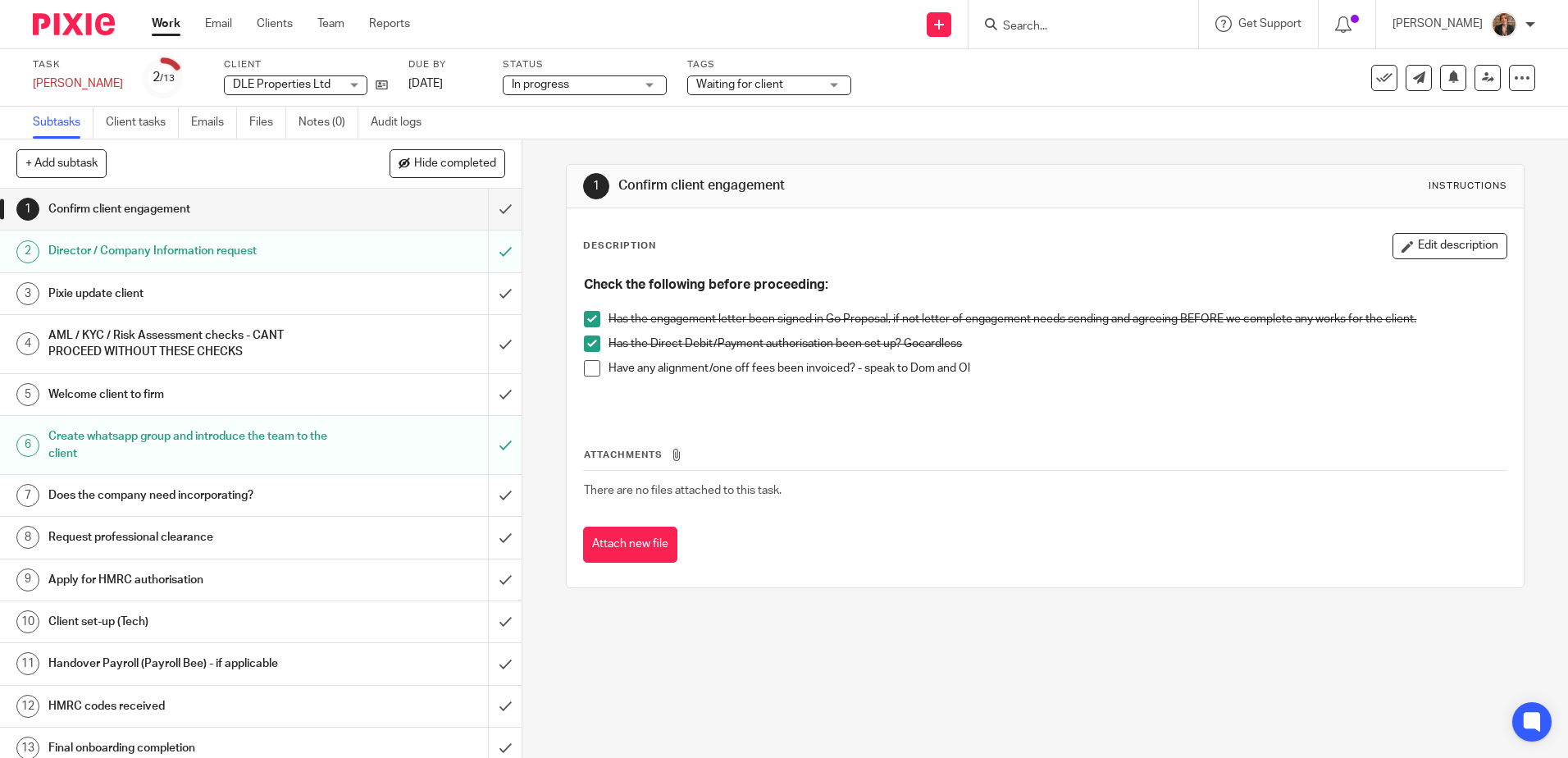
click at [590, 373] on span at bounding box center [592, 368] width 16 height 16
click at [469, 206] on link "1 Confirm client engagement" at bounding box center [244, 209] width 488 height 41
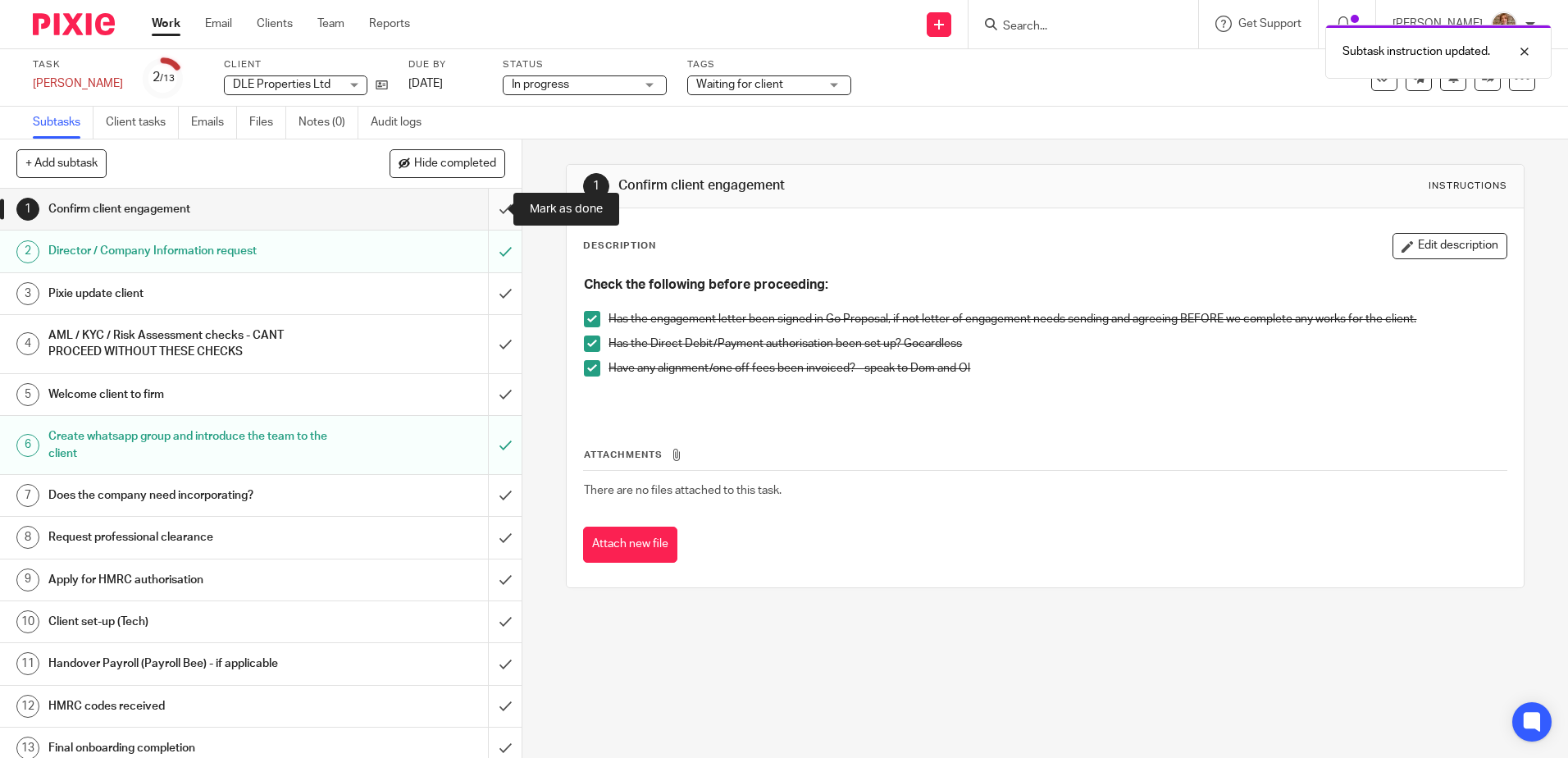
click at [485, 216] on input "submit" at bounding box center [261, 209] width 522 height 41
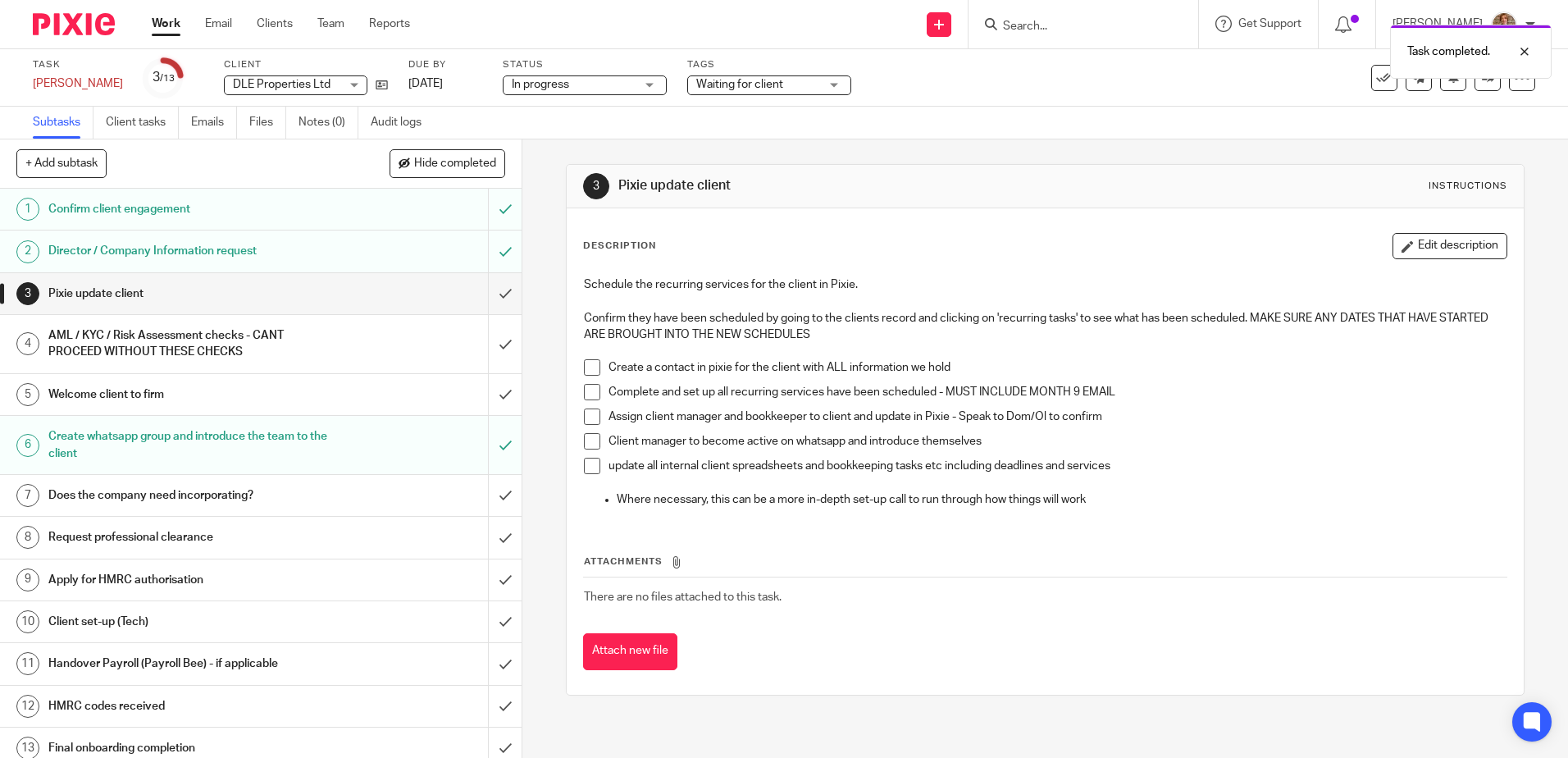
click at [311, 295] on h1 "Pixie update client" at bounding box center [189, 294] width 282 height 25
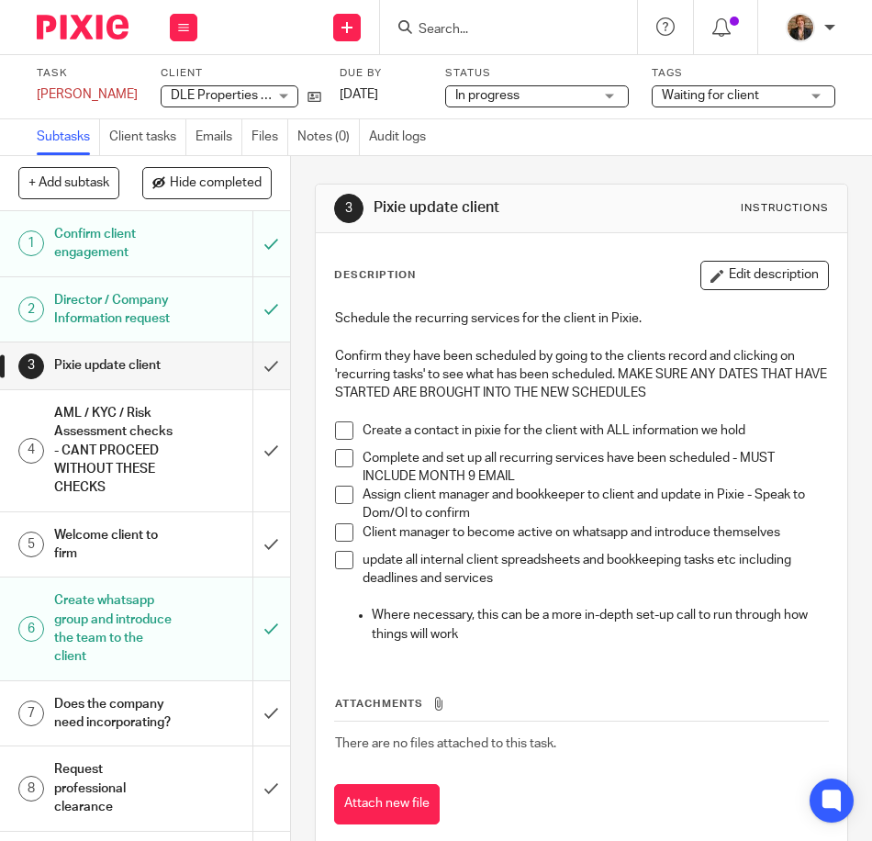
click at [121, 324] on h1 "Director / Company Information request" at bounding box center [114, 309] width 120 height 47
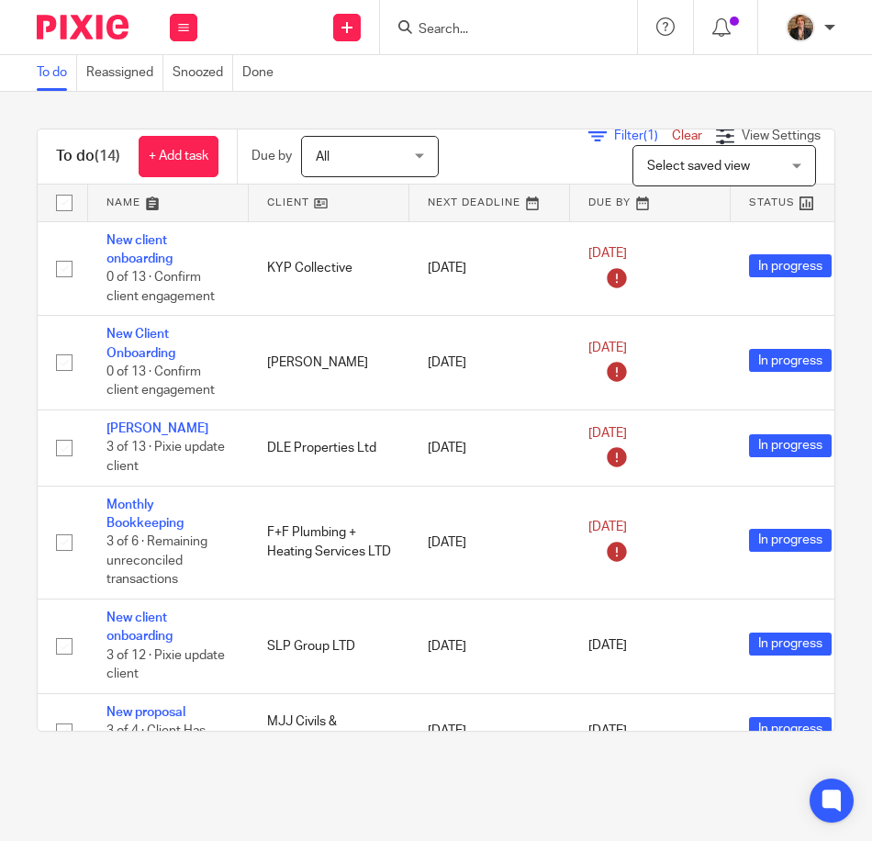
click at [468, 28] on input "Search" at bounding box center [499, 30] width 165 height 17
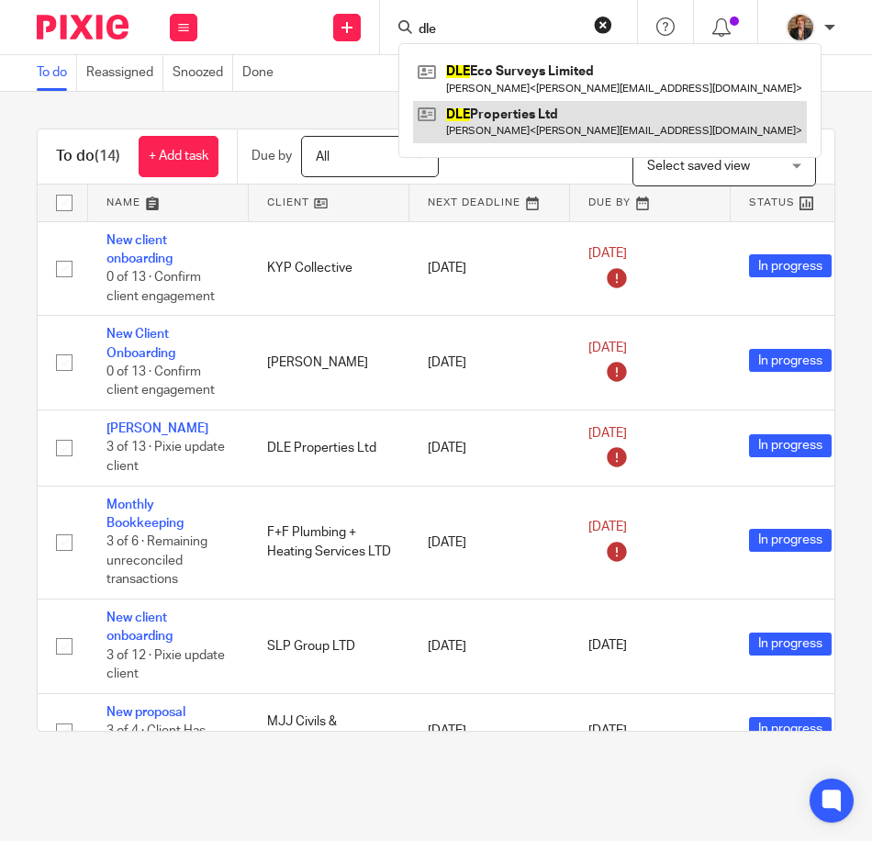
type input "dle"
click at [530, 118] on link at bounding box center [610, 122] width 394 height 42
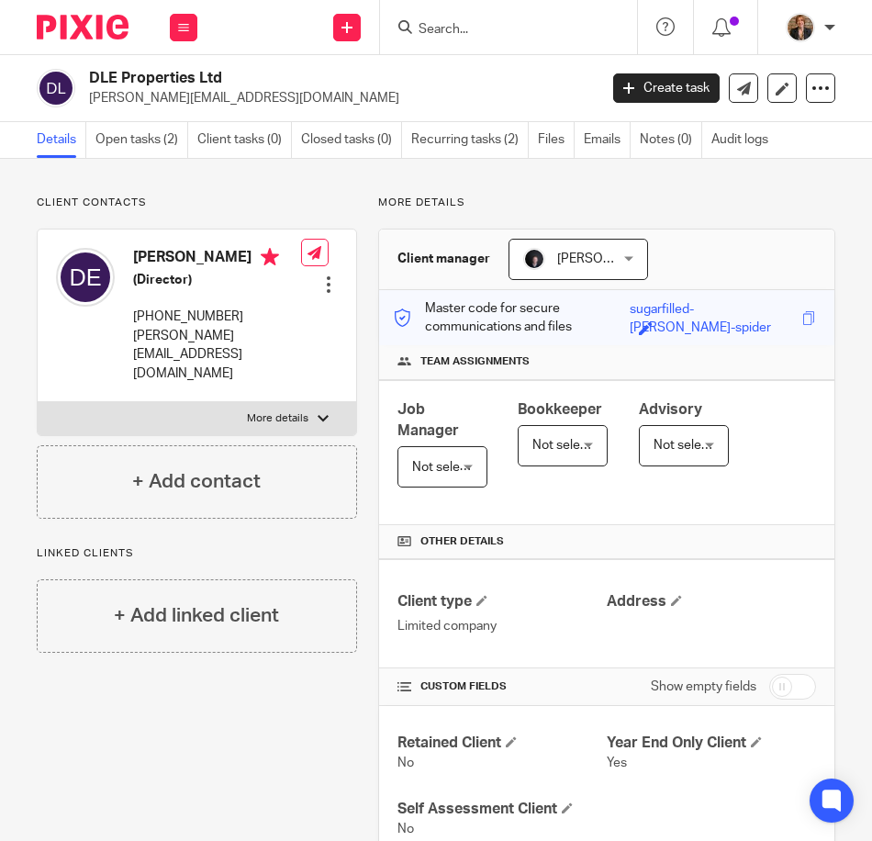
drag, startPoint x: 289, startPoint y: 395, endPoint x: 308, endPoint y: 401, distance: 20.3
click at [289, 411] on p "More details" at bounding box center [278, 418] width 62 height 15
click at [38, 401] on input "More details" at bounding box center [37, 401] width 1 height 1
checkbox input "true"
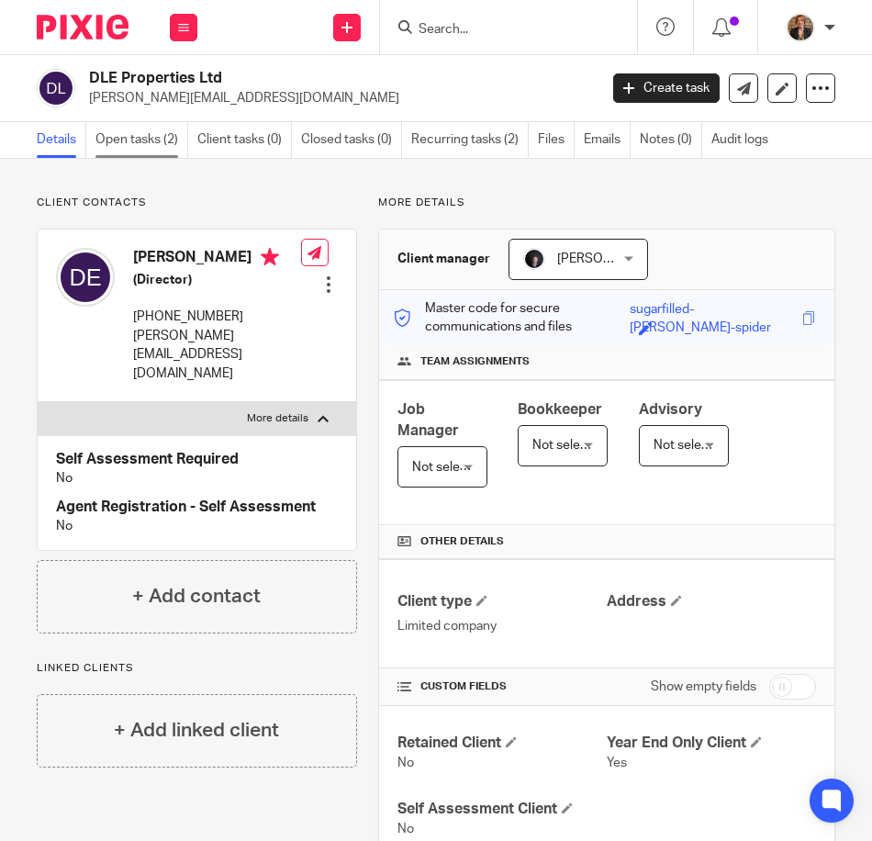
click at [158, 145] on link "Open tasks (2)" at bounding box center [141, 140] width 93 height 36
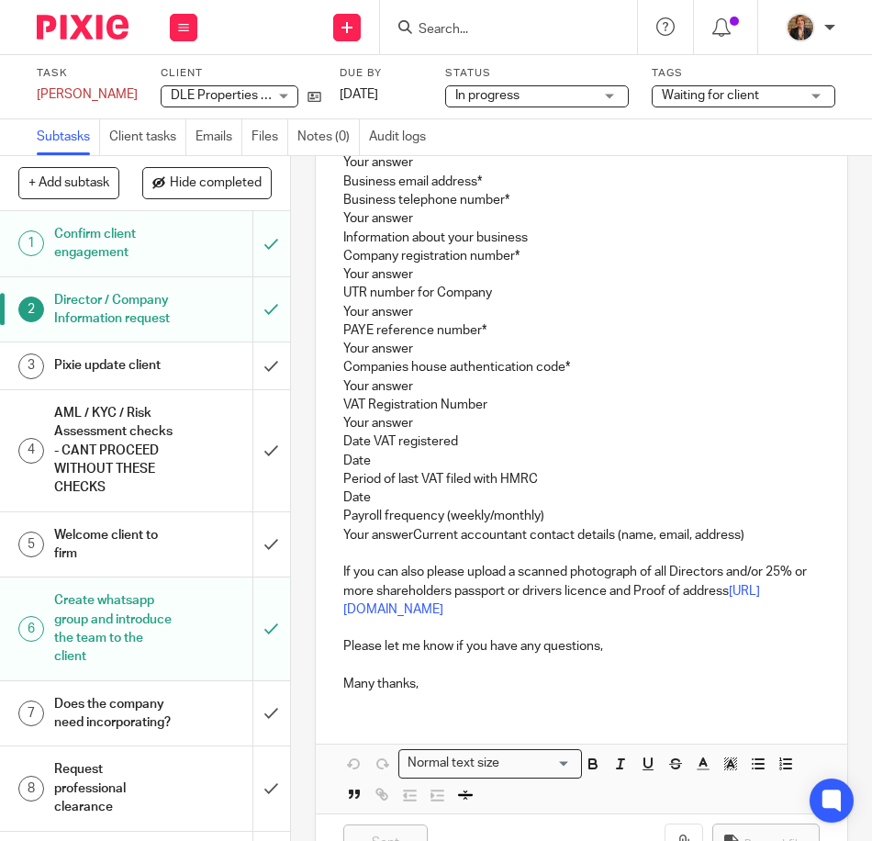
scroll to position [951, 0]
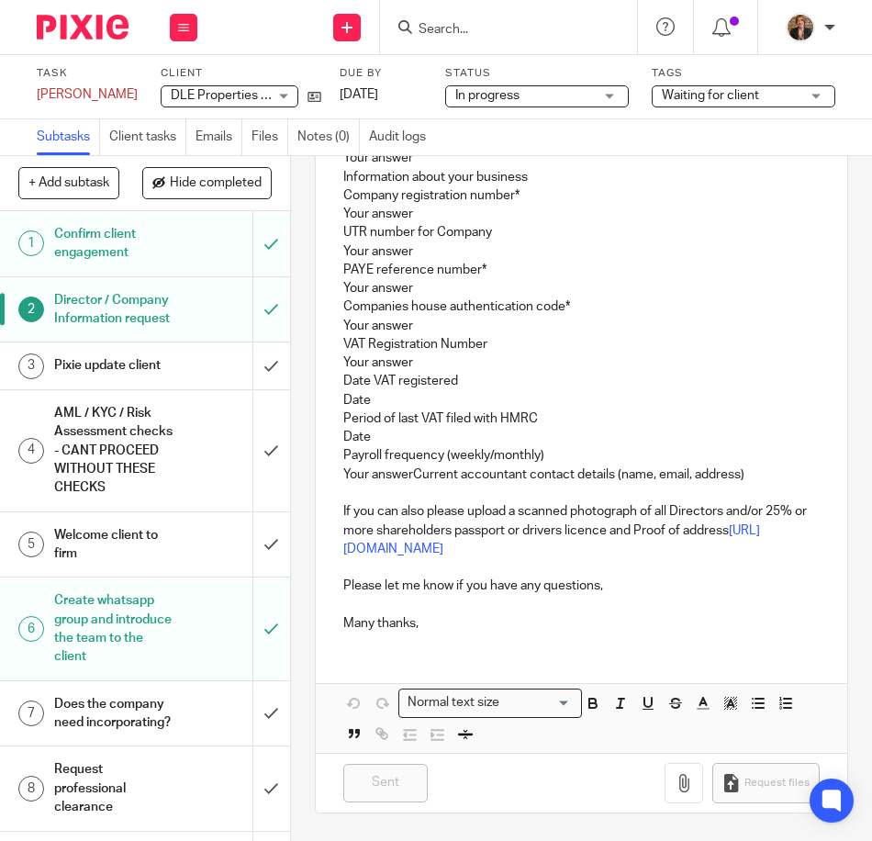
click at [151, 379] on h1 "Pixie update client" at bounding box center [114, 366] width 120 height 28
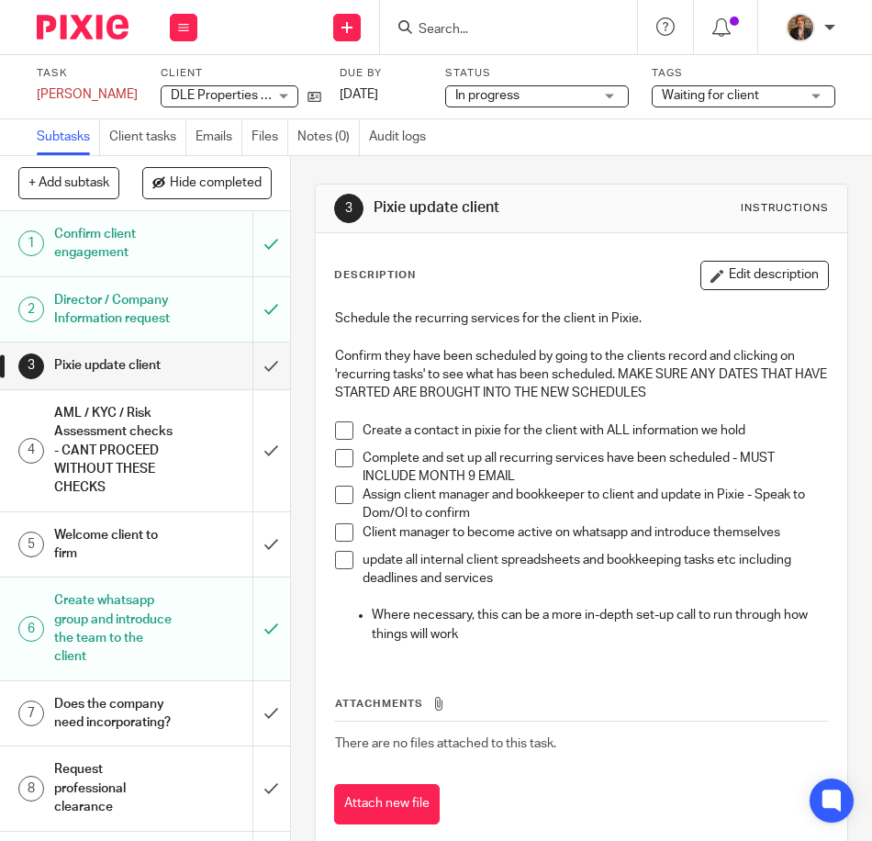
click at [341, 459] on span at bounding box center [344, 458] width 18 height 18
click at [340, 535] on span at bounding box center [344, 532] width 18 height 18
click at [181, 327] on div "Director / Company Information request" at bounding box center [144, 309] width 180 height 47
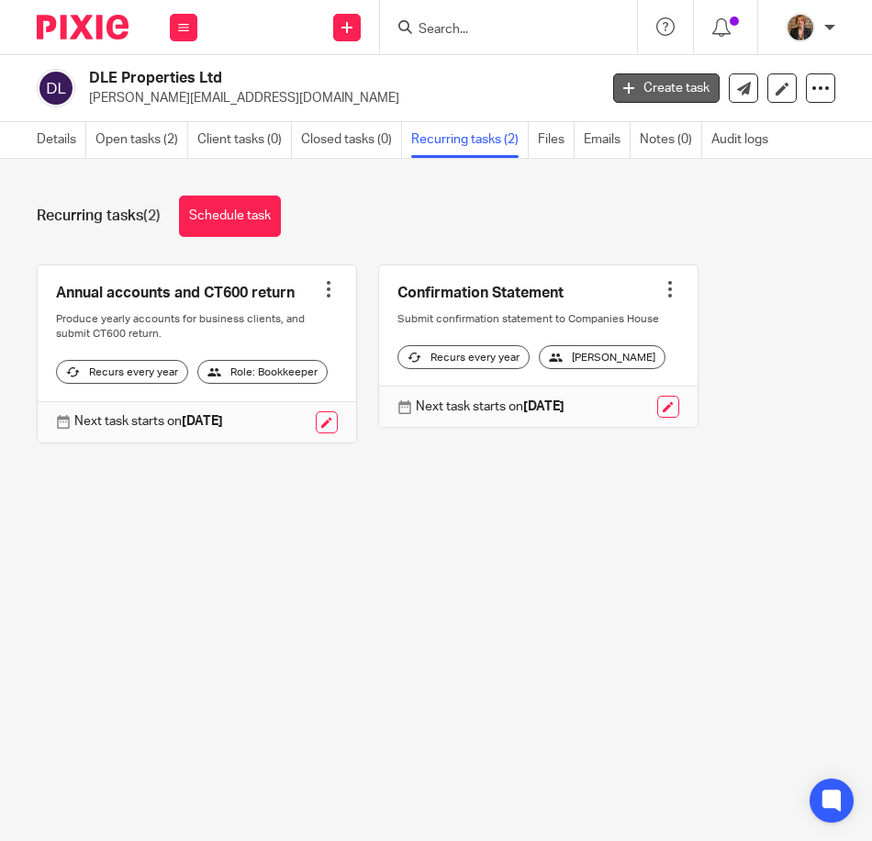
click at [649, 90] on link "Create task" at bounding box center [666, 87] width 106 height 29
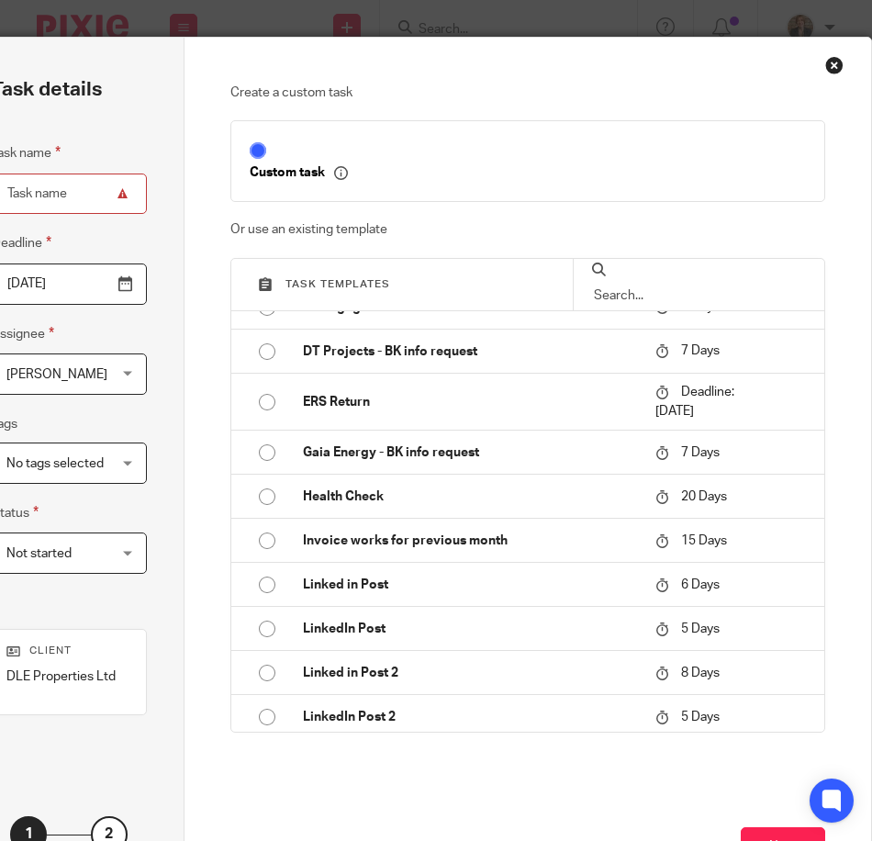
scroll to position [673, 0]
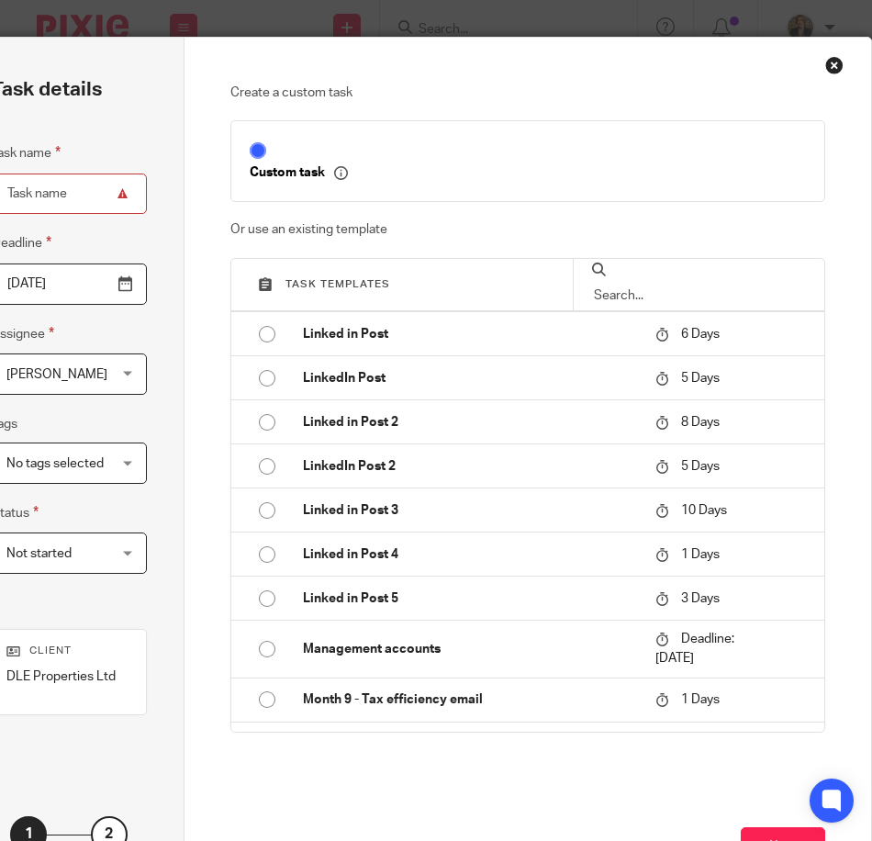
click at [825, 50] on div "Create a custom task Custom task Or use an existing template Task templates Ann…" at bounding box center [529, 475] width 688 height 875
click at [825, 66] on div "Close this dialog window" at bounding box center [834, 65] width 18 height 18
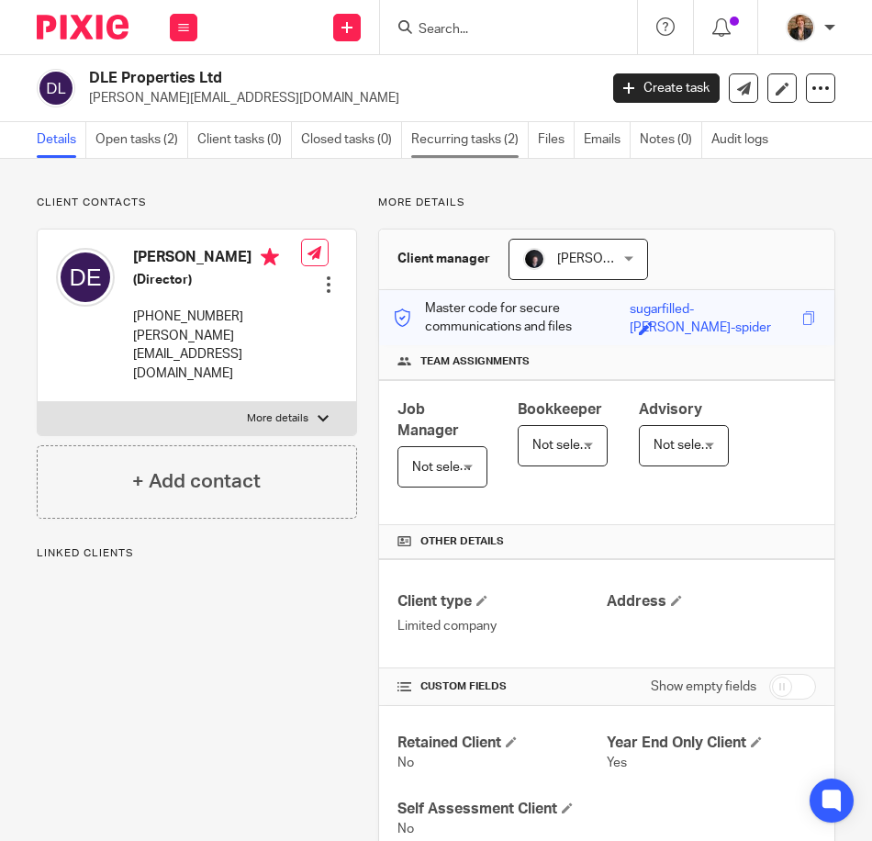
click at [475, 146] on link "Recurring tasks (2)" at bounding box center [469, 140] width 117 height 36
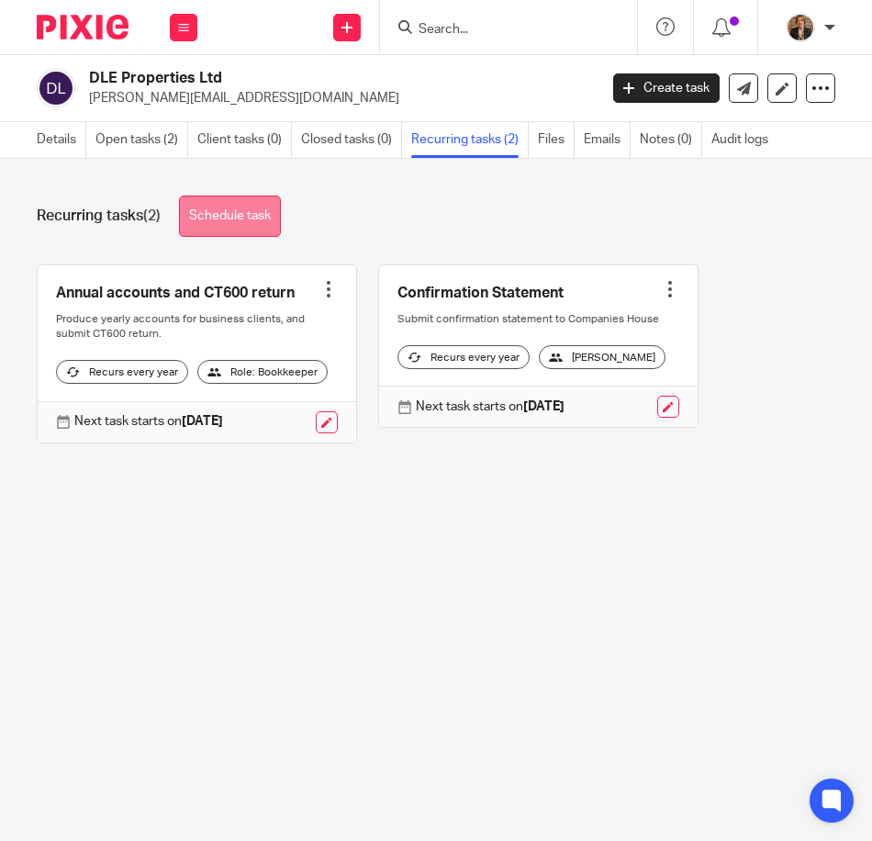
click at [223, 208] on link "Schedule task" at bounding box center [230, 216] width 102 height 41
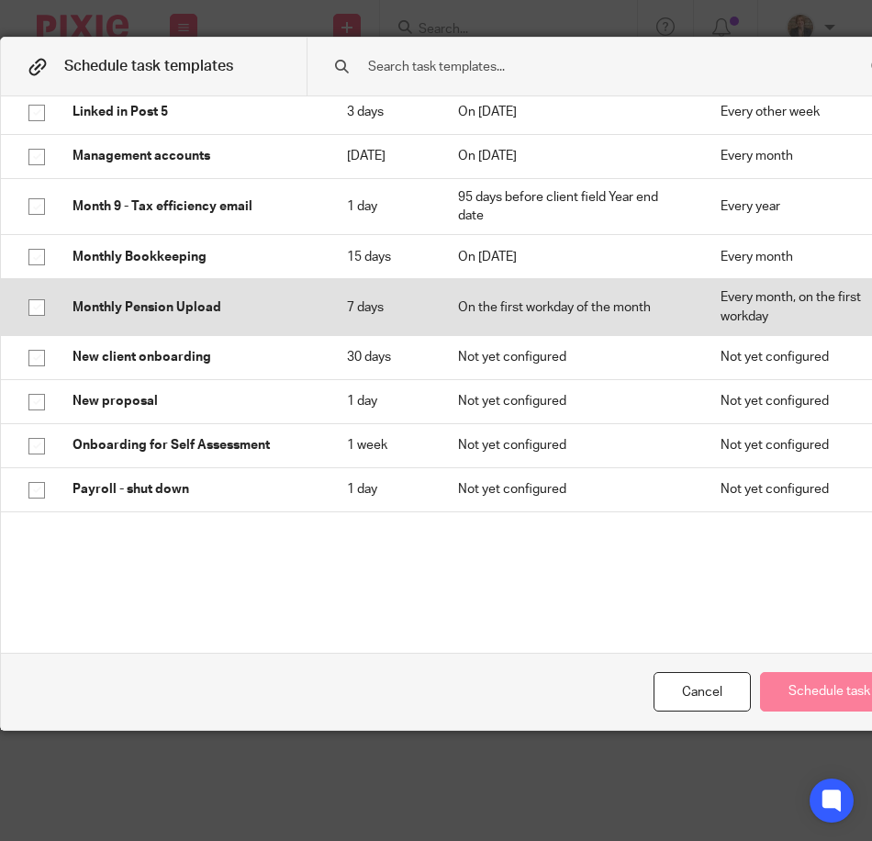
scroll to position [979, 0]
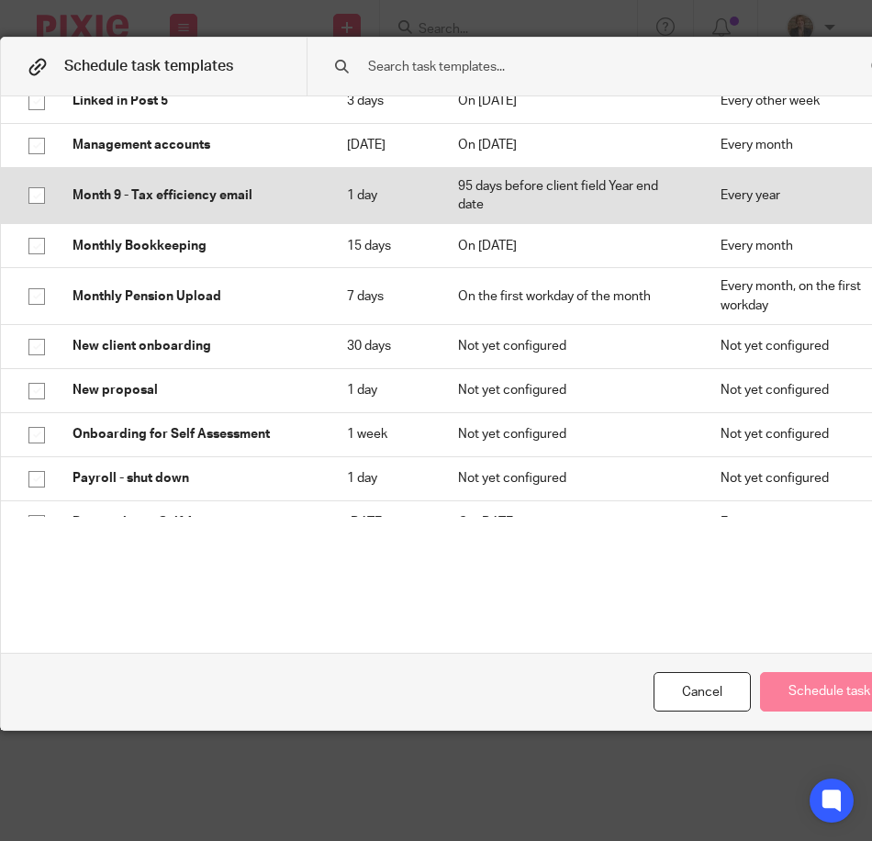
click at [233, 222] on td "Month 9 - Tax efficiency email" at bounding box center [191, 195] width 274 height 57
checkbox input "true"
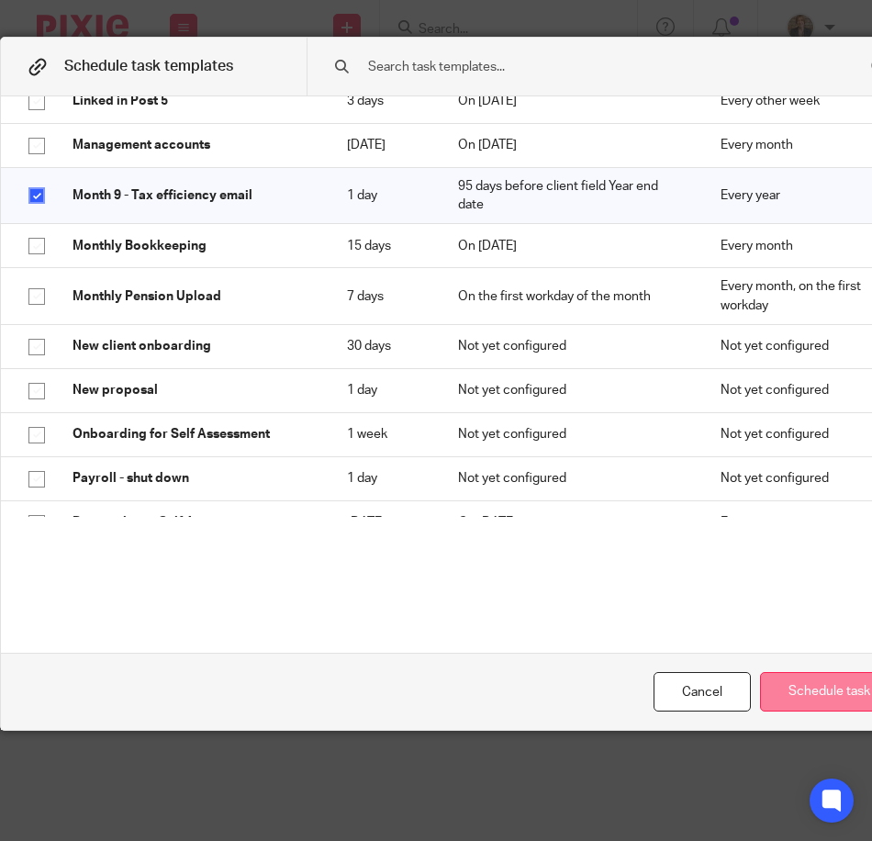
click at [799, 681] on button "Schedule task" at bounding box center [829, 691] width 139 height 39
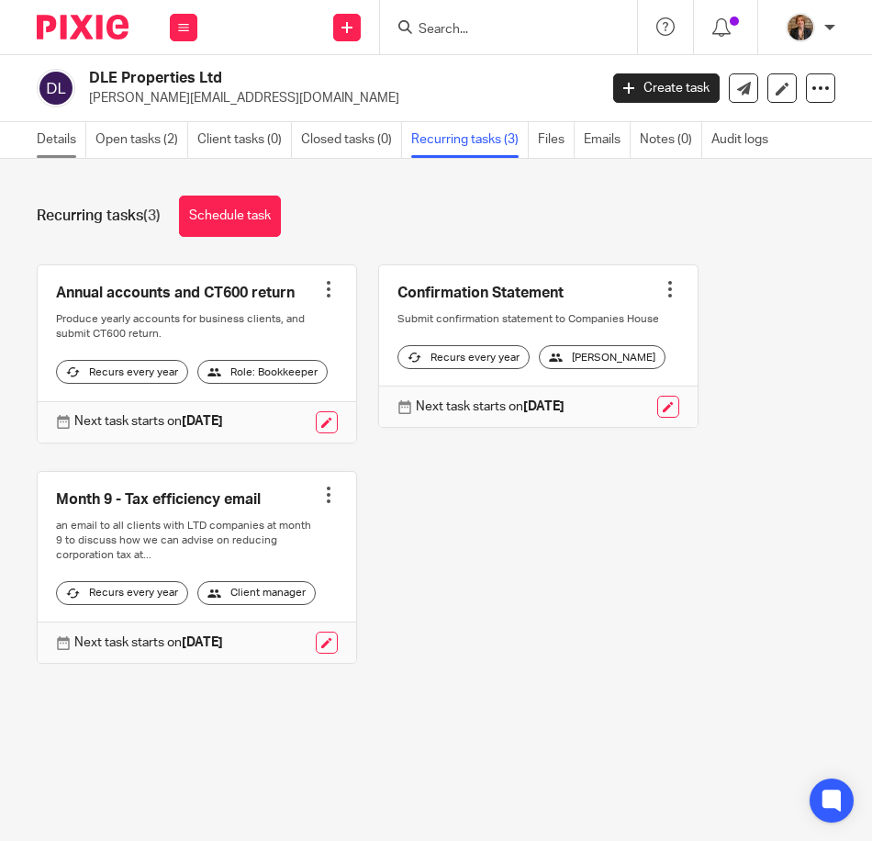
click at [65, 134] on link "Details" at bounding box center [62, 140] width 50 height 36
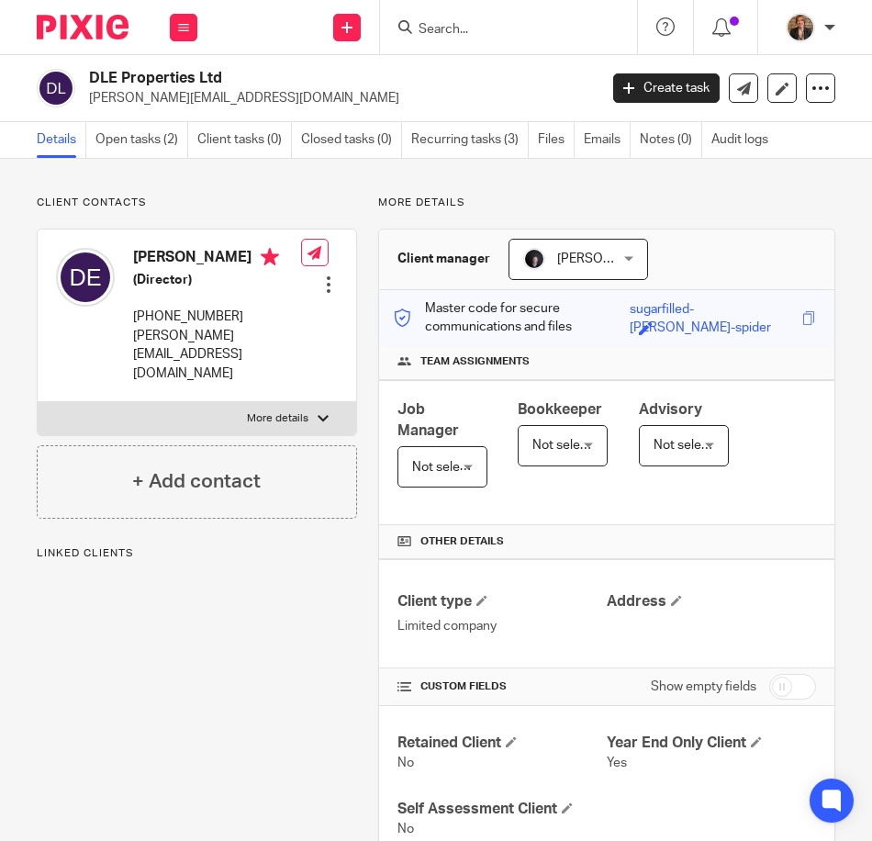
click at [453, 464] on span "Not selected" at bounding box center [449, 467] width 74 height 13
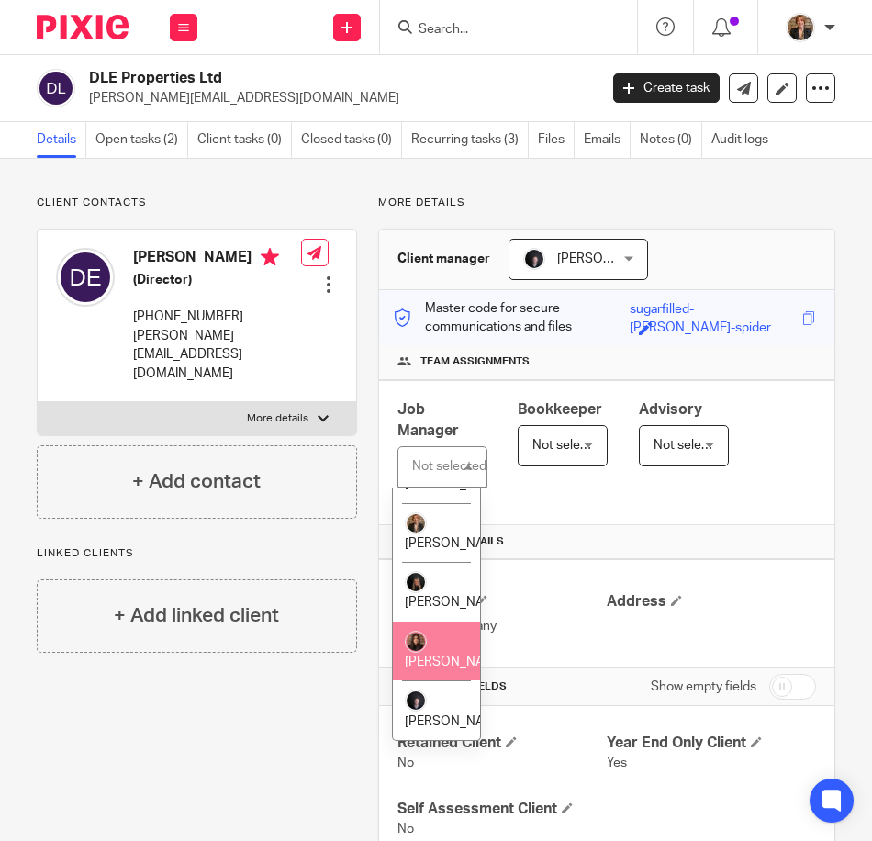
scroll to position [273, 0]
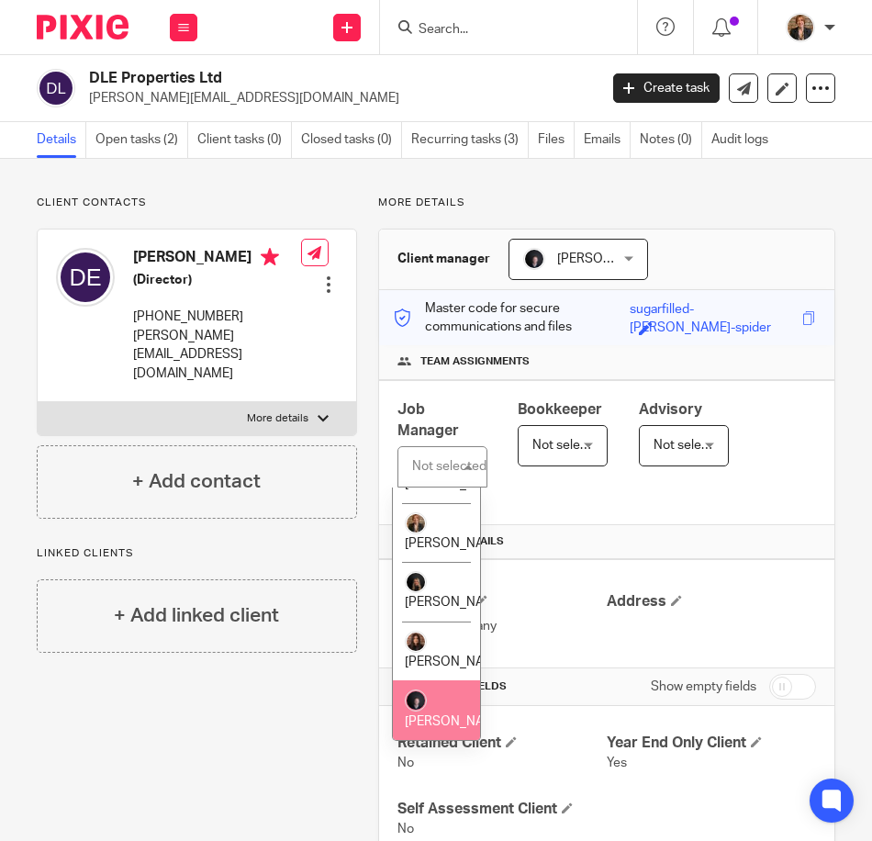
click at [437, 696] on li "[PERSON_NAME]" at bounding box center [436, 710] width 87 height 60
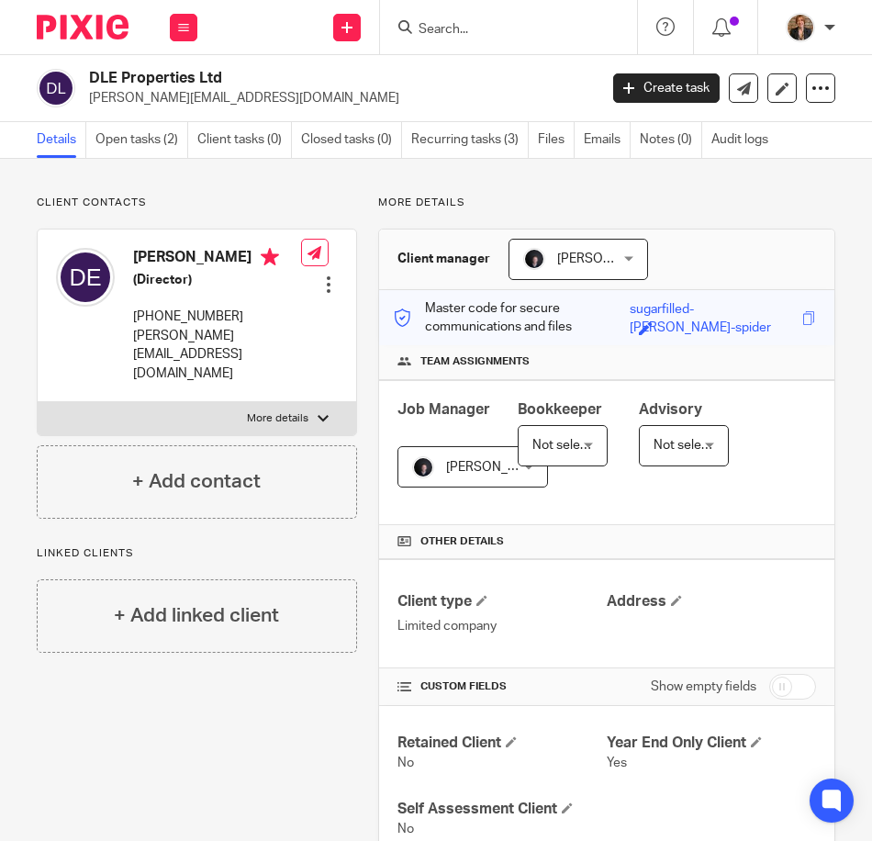
click at [554, 462] on span "Not selected" at bounding box center [562, 445] width 60 height 39
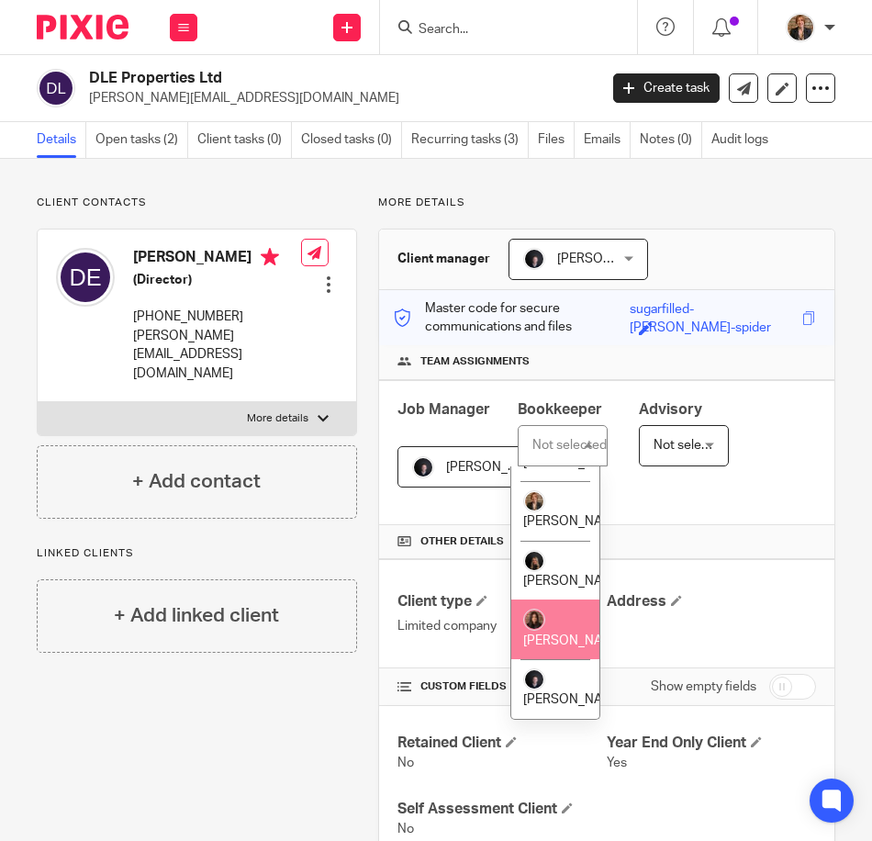
scroll to position [273, 0]
click at [565, 599] on li "[PERSON_NAME]" at bounding box center [554, 629] width 87 height 60
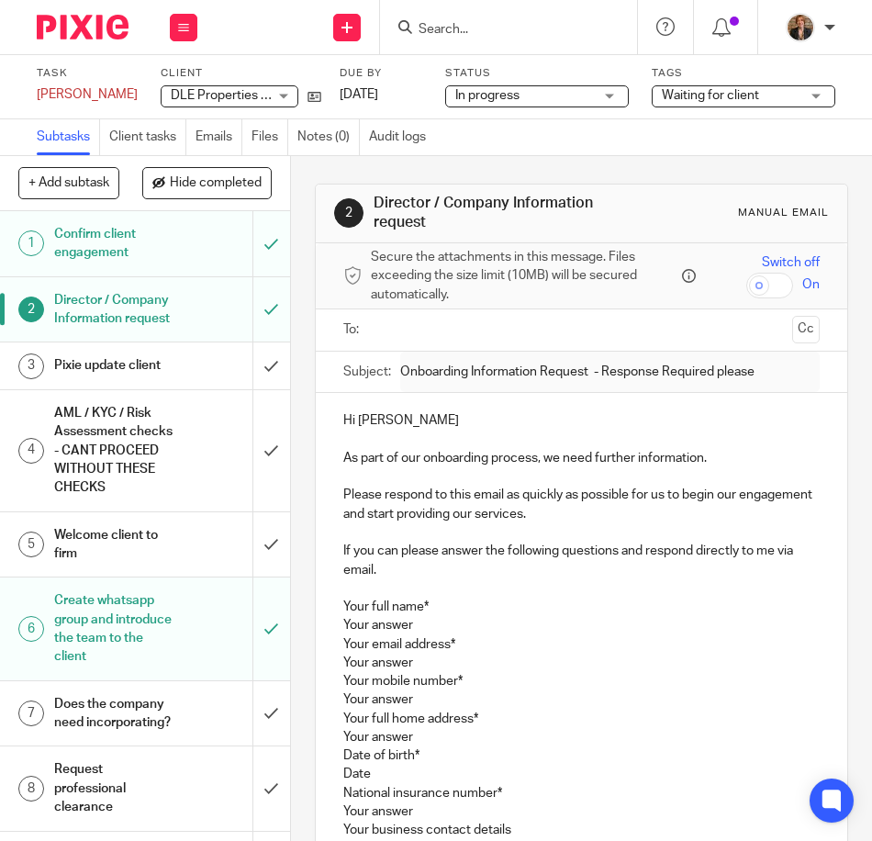
click at [187, 379] on div "Pixie update client" at bounding box center [144, 366] width 180 height 28
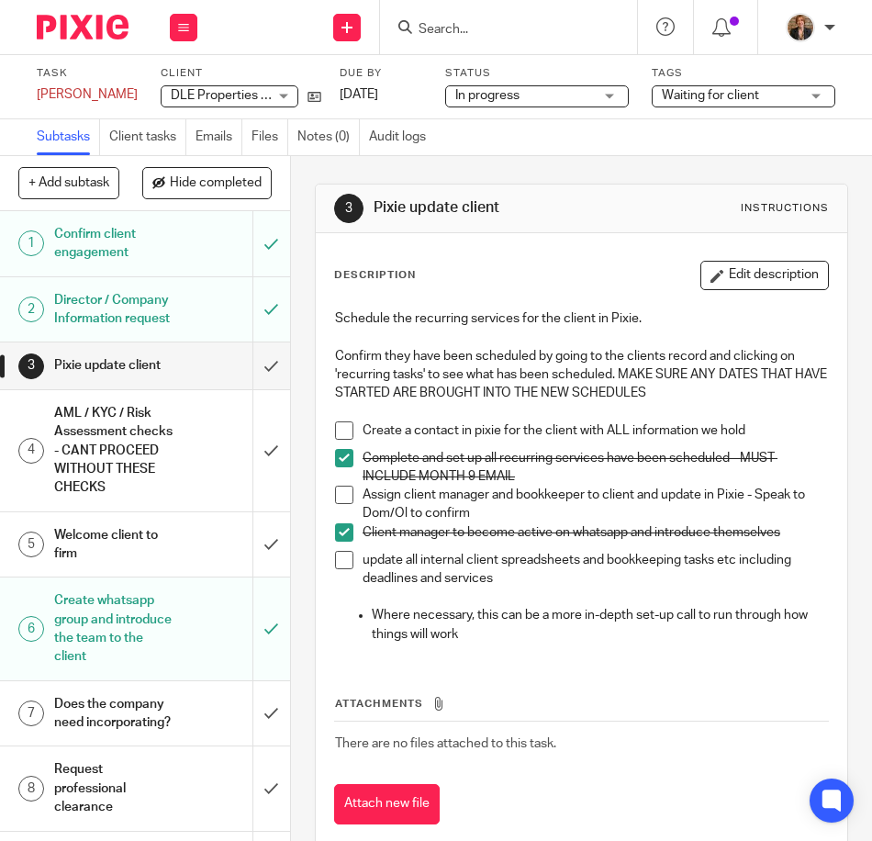
click at [60, 28] on img at bounding box center [83, 27] width 92 height 25
